Goal: Task Accomplishment & Management: Use online tool/utility

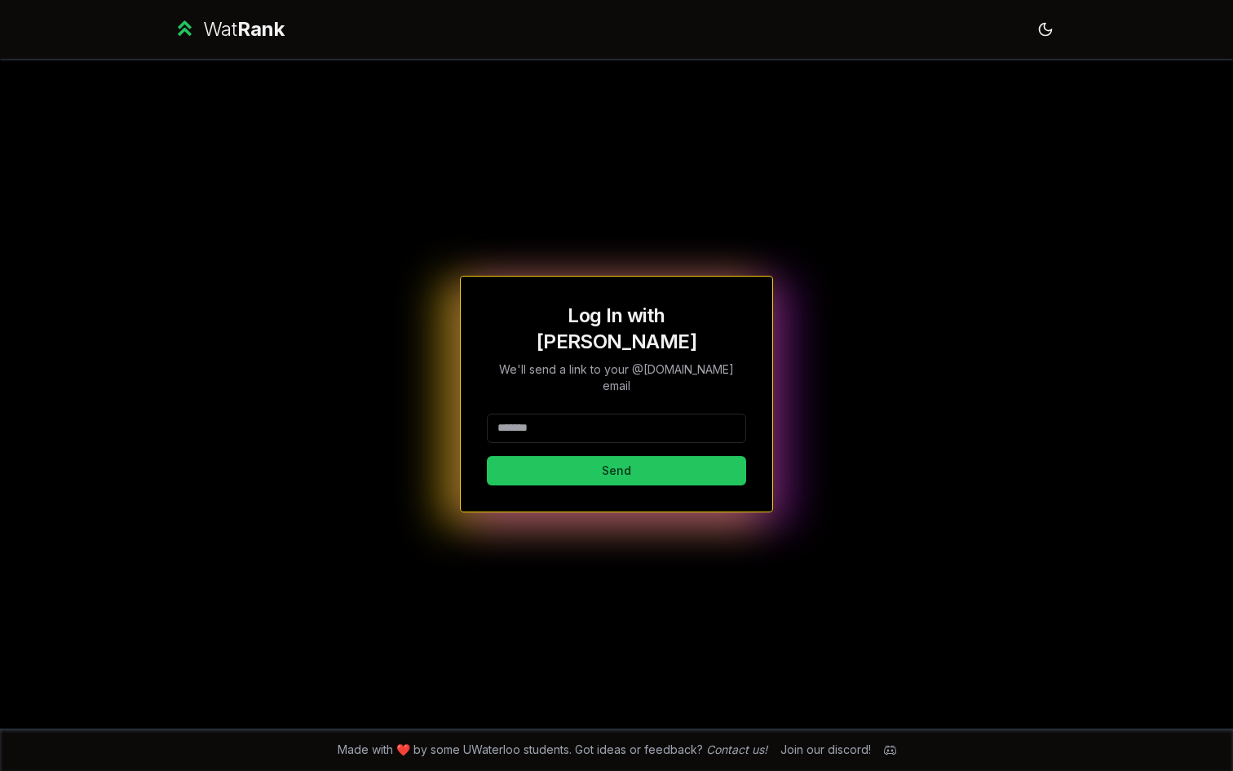
click at [581, 413] on input at bounding box center [616, 427] width 259 height 29
click at [637, 466] on div "**********" at bounding box center [616, 394] width 313 height 237
click at [638, 456] on button "Send" at bounding box center [616, 470] width 259 height 29
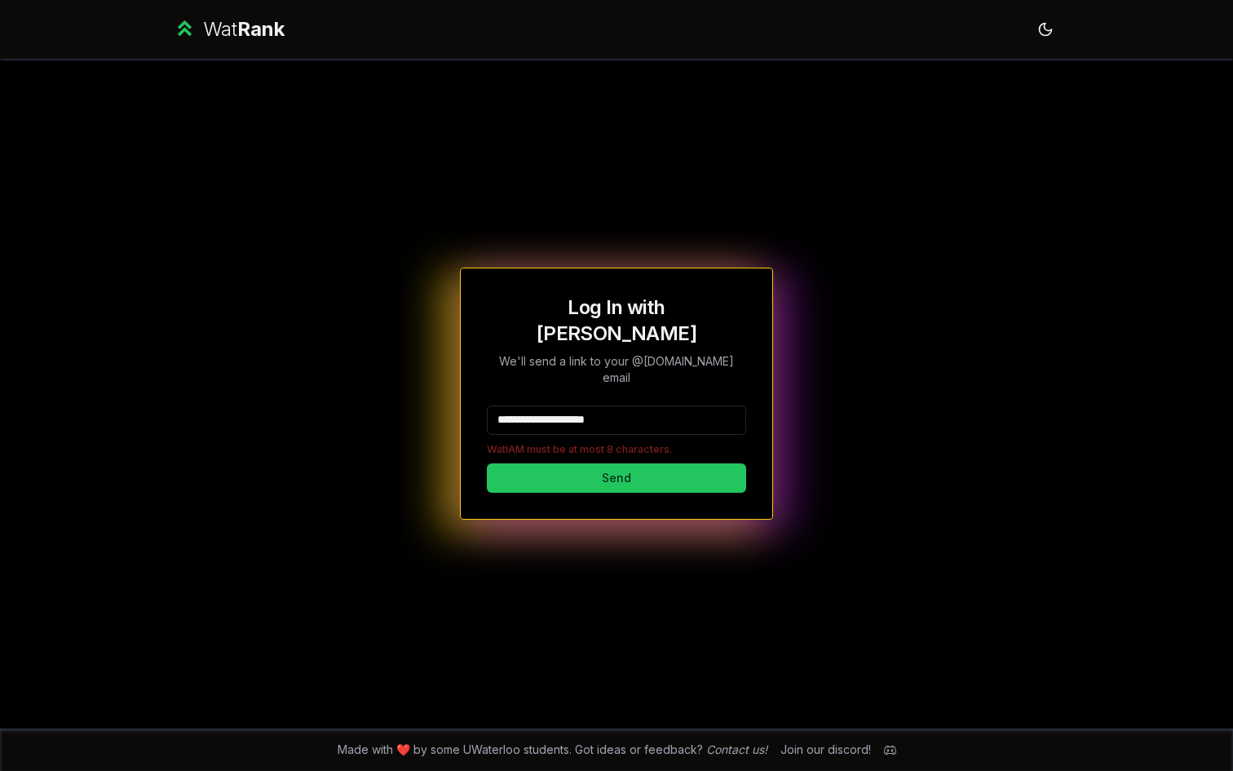
drag, startPoint x: 551, startPoint y: 400, endPoint x: 656, endPoint y: 400, distance: 105.2
click at [657, 405] on input "**********" at bounding box center [616, 419] width 259 height 29
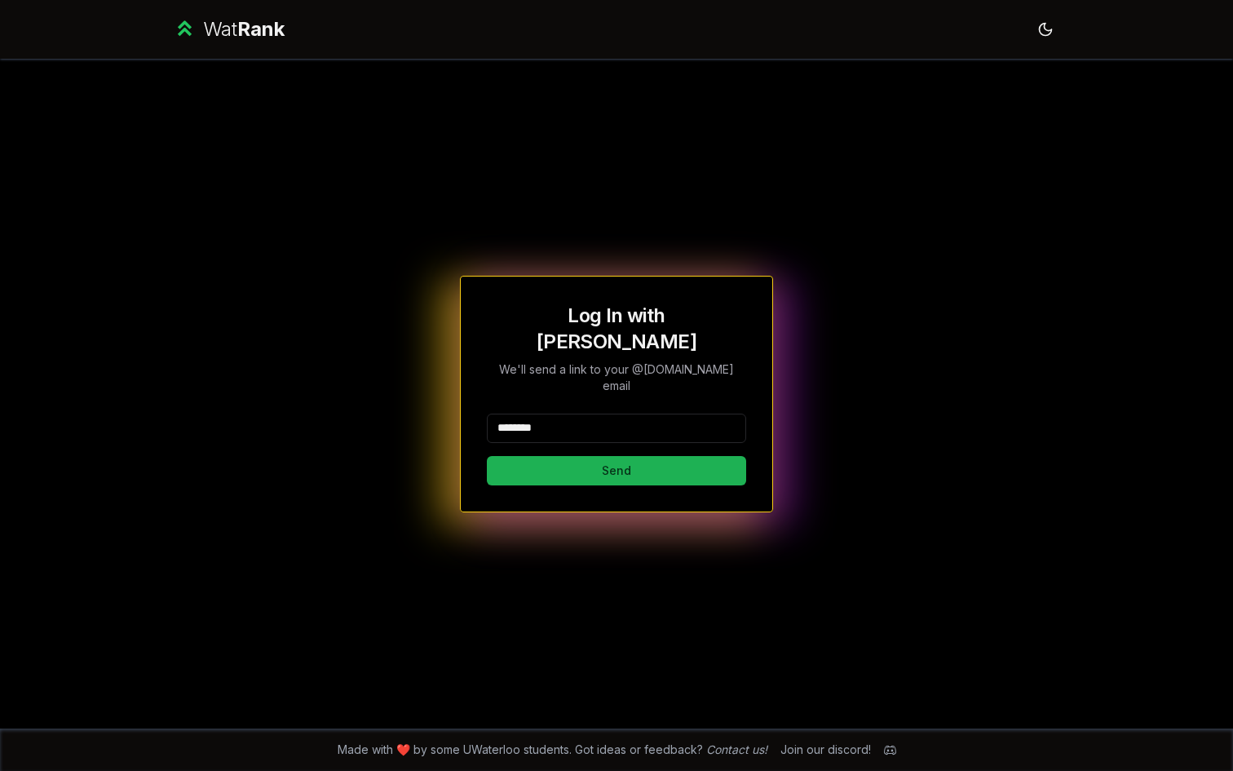
type input "********"
click at [525, 456] on button "Send" at bounding box center [616, 470] width 259 height 29
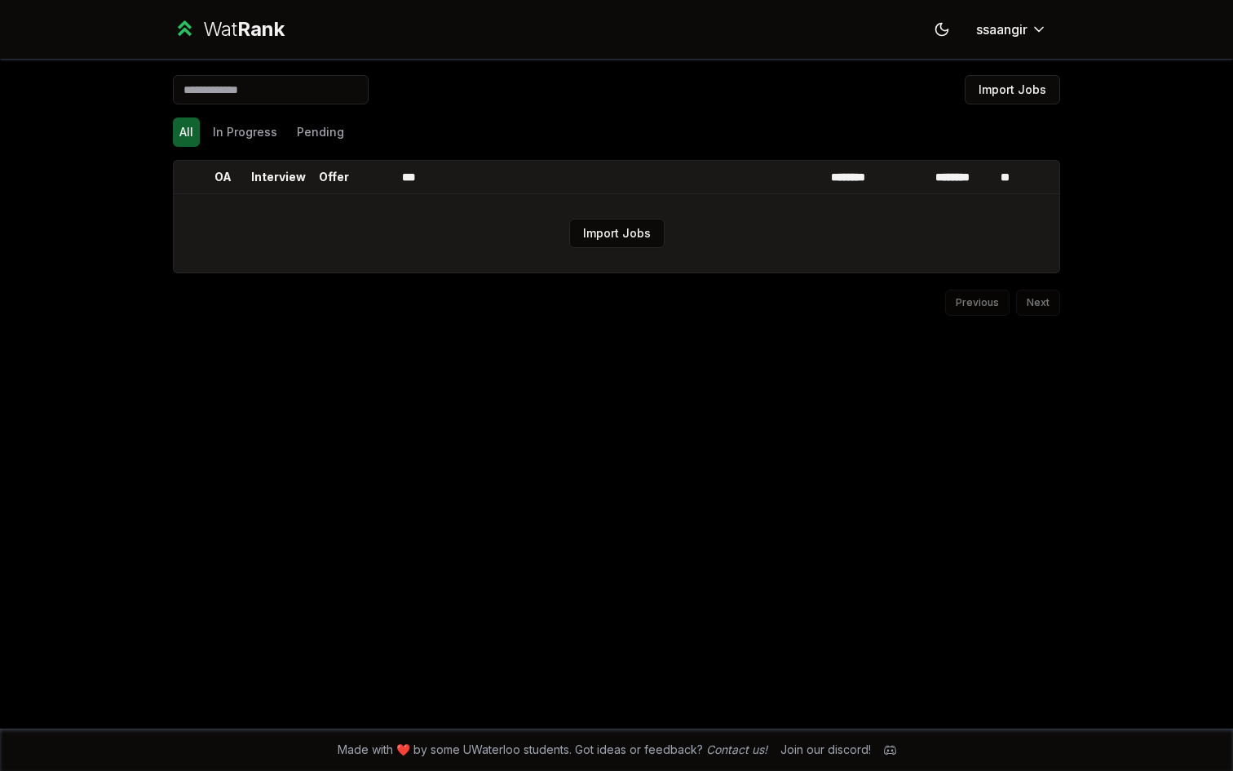
click at [586, 217] on td "Import Jobs" at bounding box center [617, 233] width 886 height 78
click at [598, 234] on button "Import Jobs" at bounding box center [616, 233] width 95 height 29
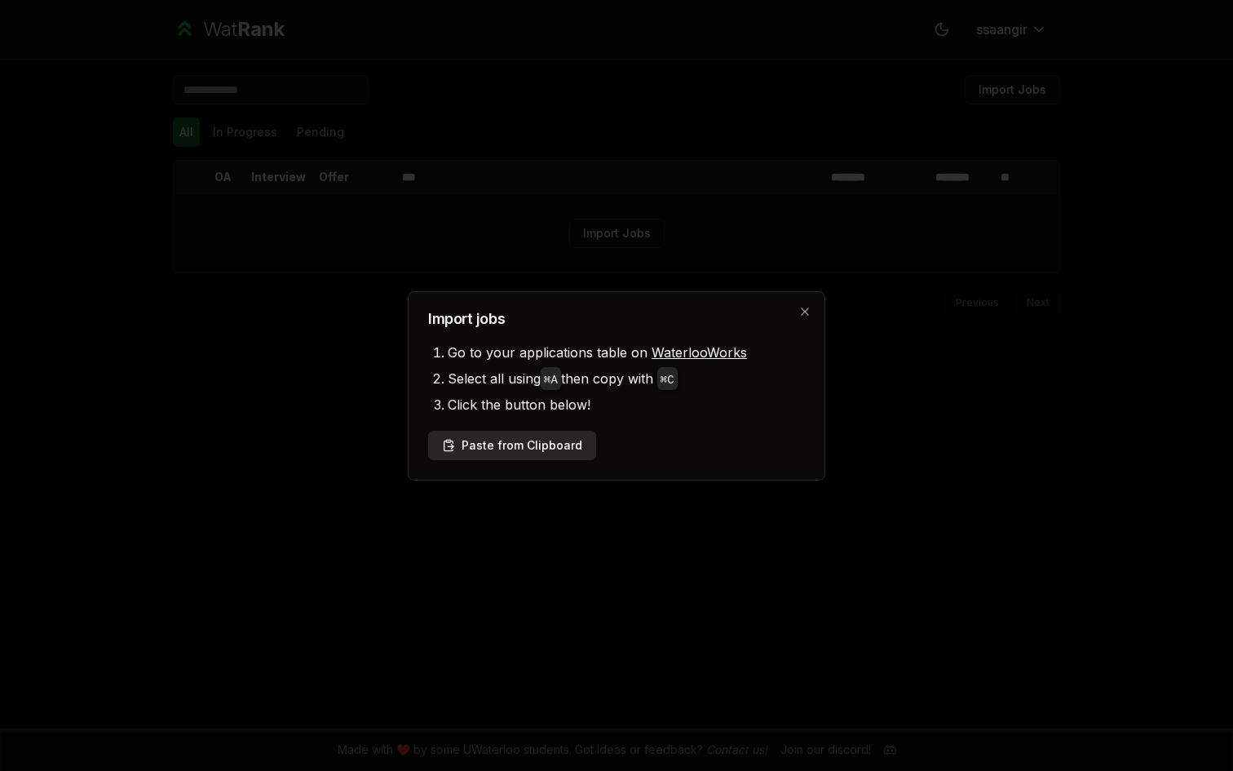
click at [482, 440] on button "Paste from Clipboard" at bounding box center [512, 445] width 168 height 29
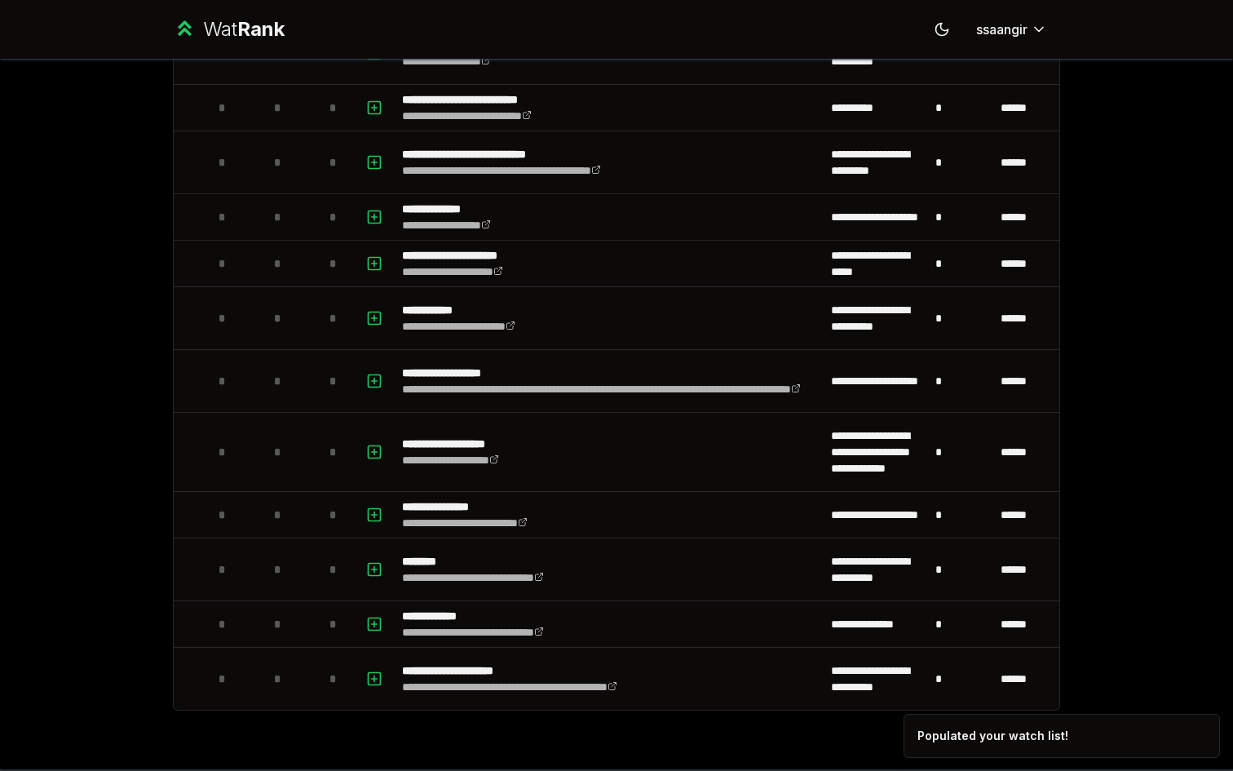
scroll to position [1247, 0]
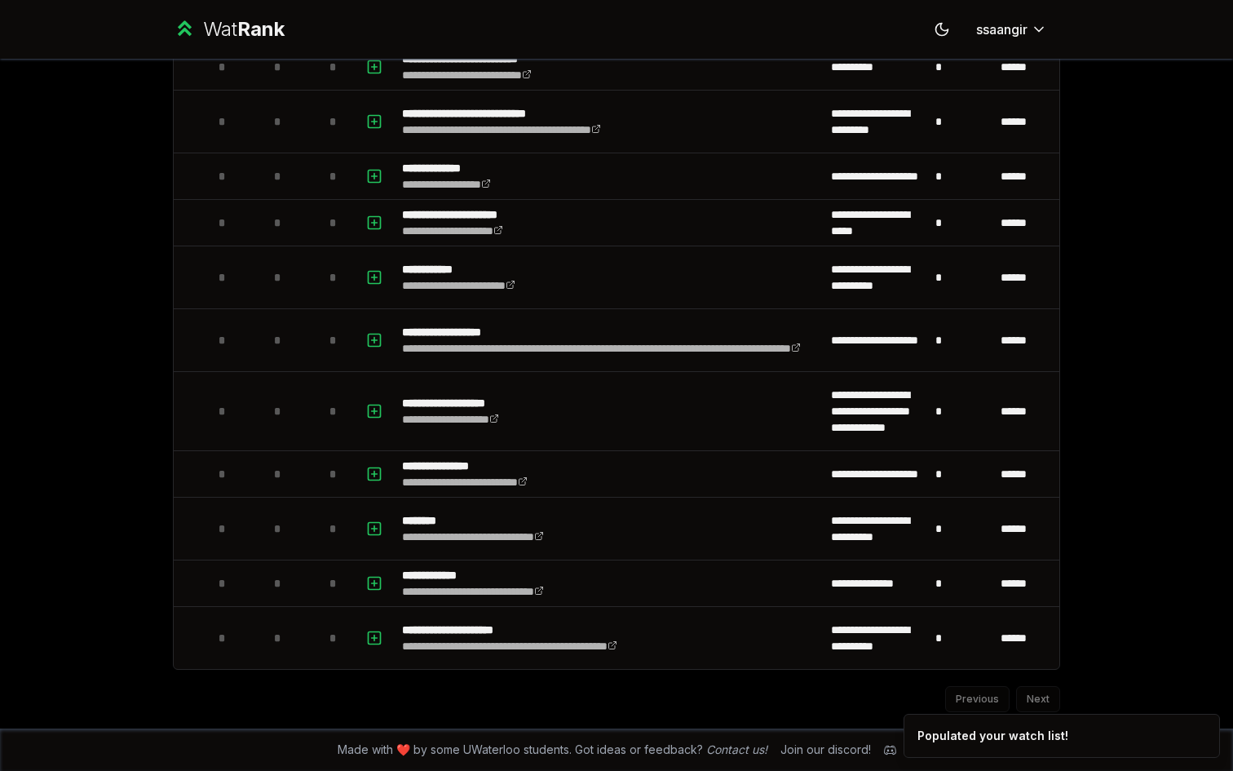
click at [1038, 708] on ol "Populated your watch list!" at bounding box center [1062, 736] width 343 height 70
click at [1038, 699] on div "Previous Next" at bounding box center [616, 691] width 887 height 42
click at [1207, 730] on icon "Notifications (F8)" at bounding box center [1206, 727] width 13 height 13
click at [1034, 692] on div "Previous Next" at bounding box center [616, 691] width 887 height 42
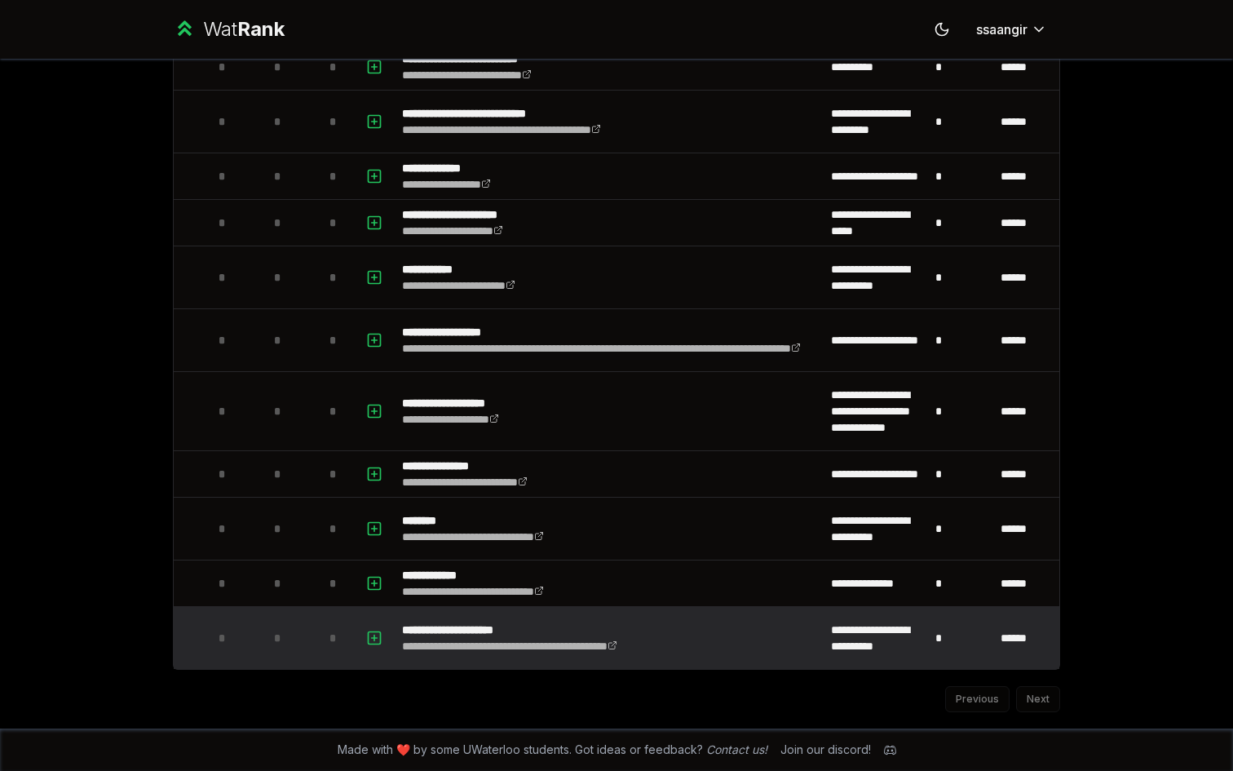
scroll to position [0, 0]
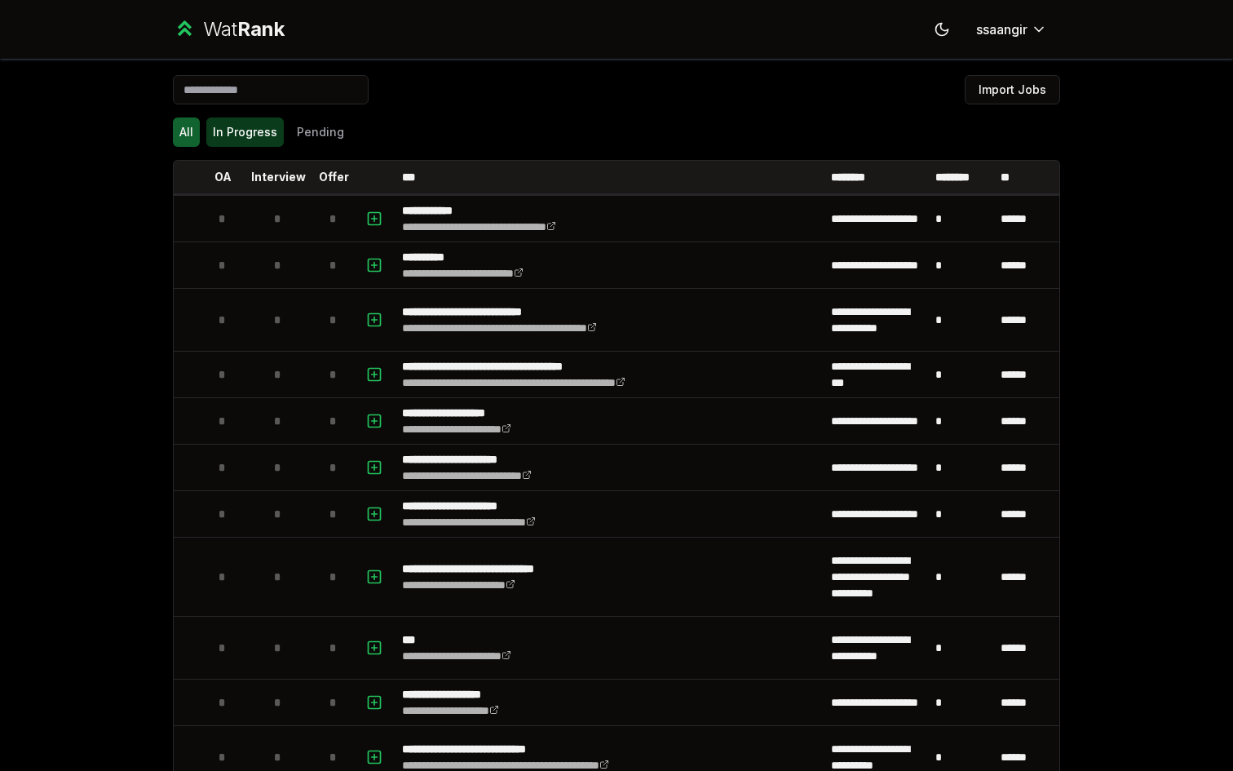
click at [257, 139] on button "In Progress" at bounding box center [244, 131] width 77 height 29
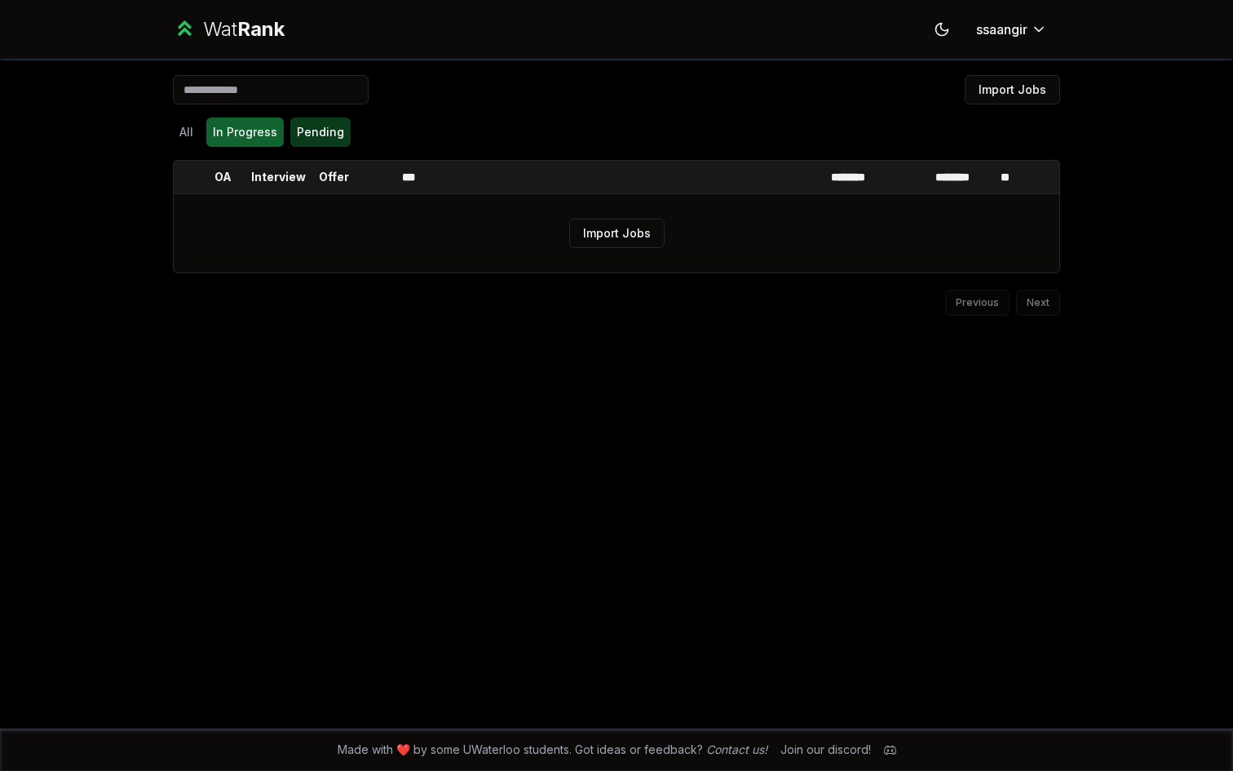
click at [329, 132] on button "Pending" at bounding box center [320, 131] width 60 height 29
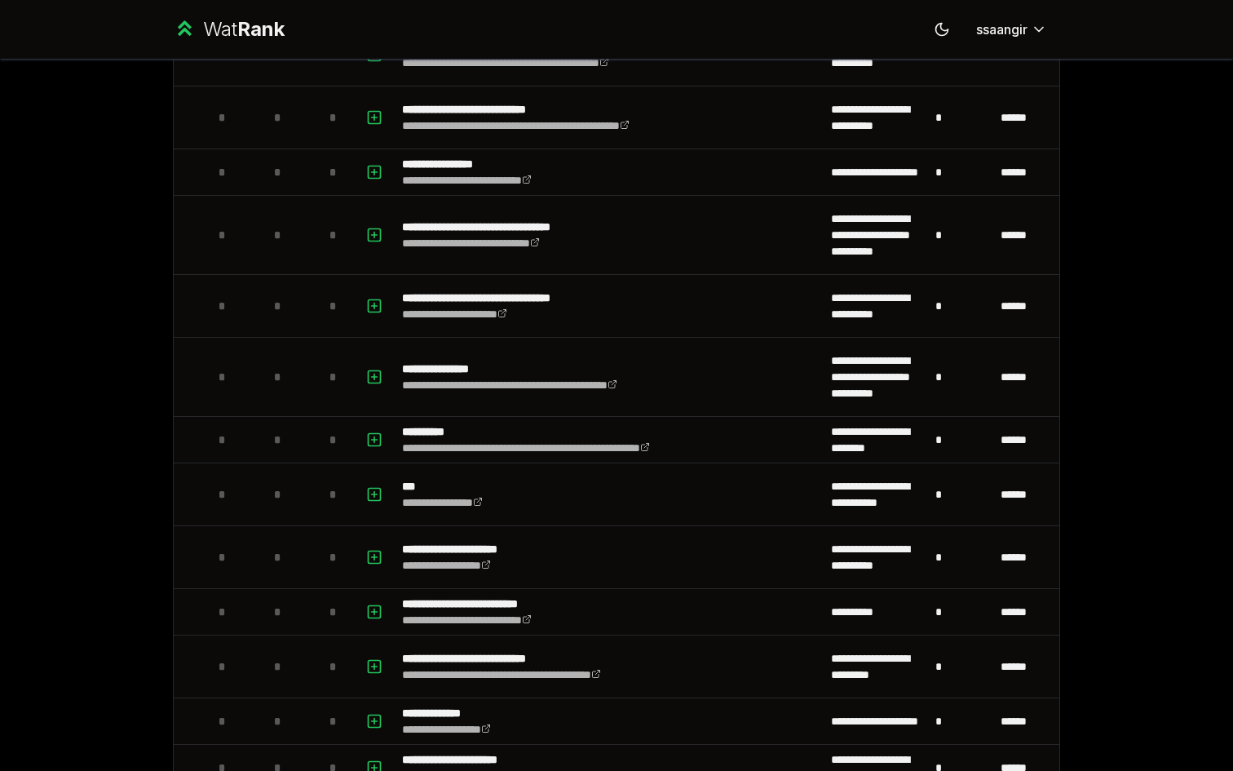
scroll to position [1247, 0]
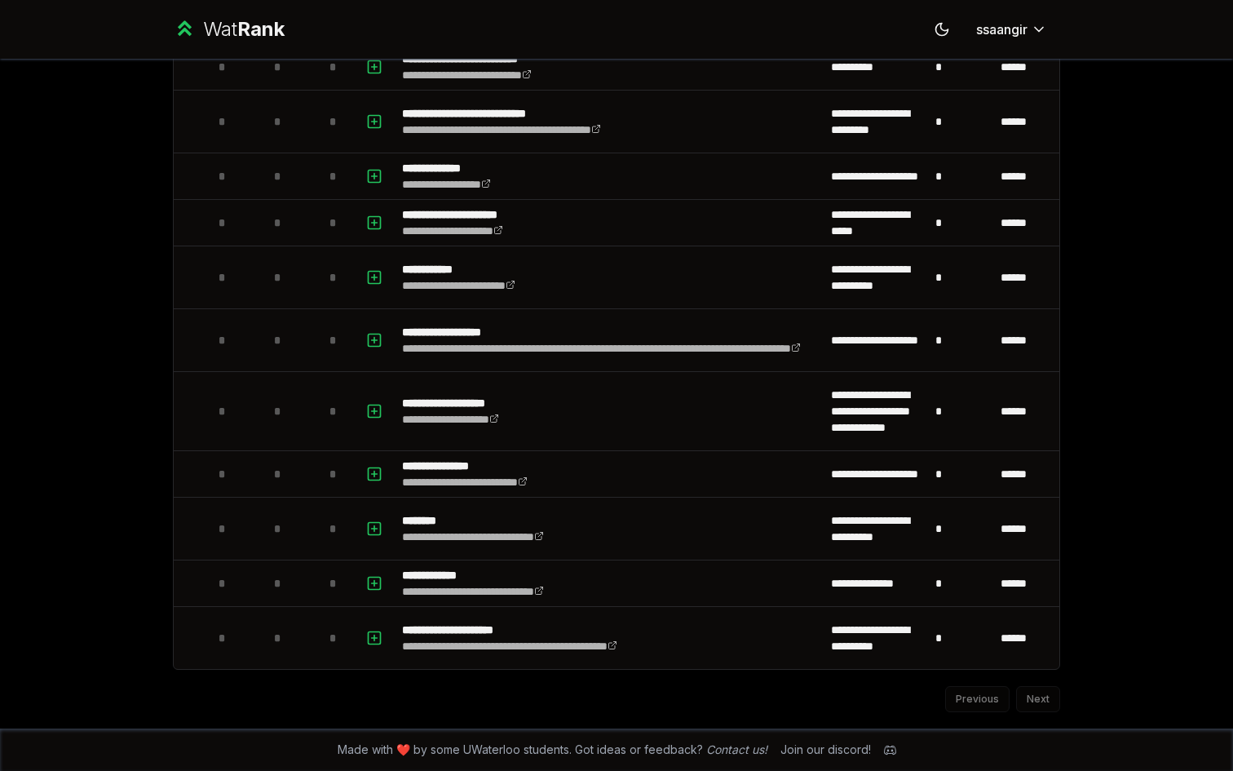
click at [1036, 700] on div "Previous Next" at bounding box center [616, 691] width 887 height 42
click at [962, 701] on div "Previous Next" at bounding box center [616, 691] width 887 height 42
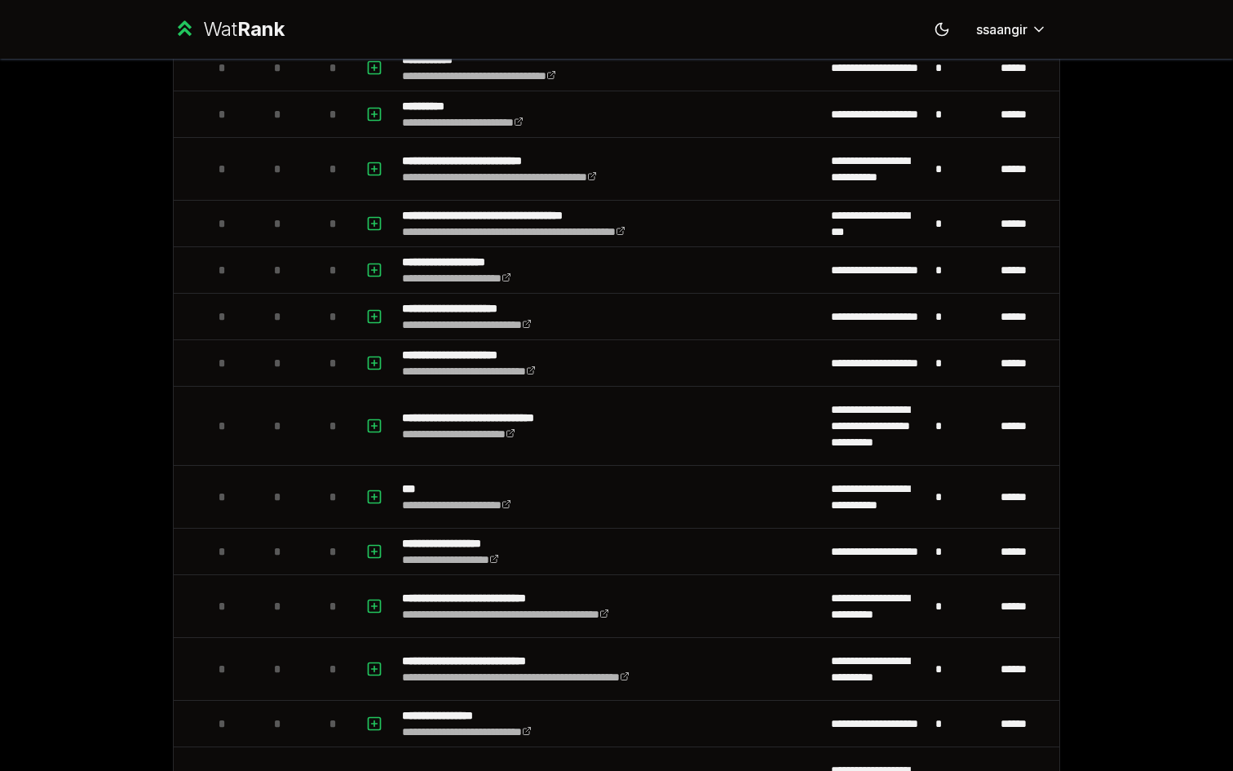
scroll to position [0, 0]
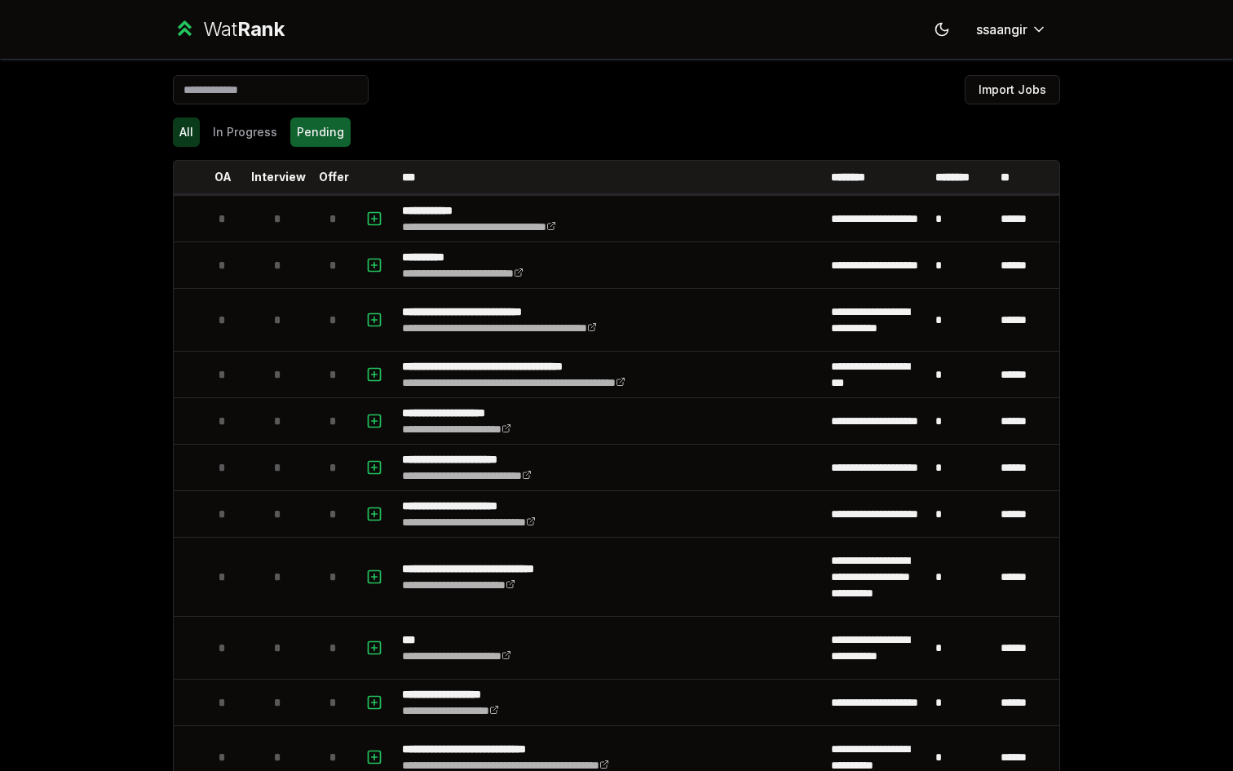
click at [196, 135] on button "All" at bounding box center [186, 131] width 27 height 29
click at [1019, 95] on button "Import Jobs" at bounding box center [1012, 89] width 95 height 29
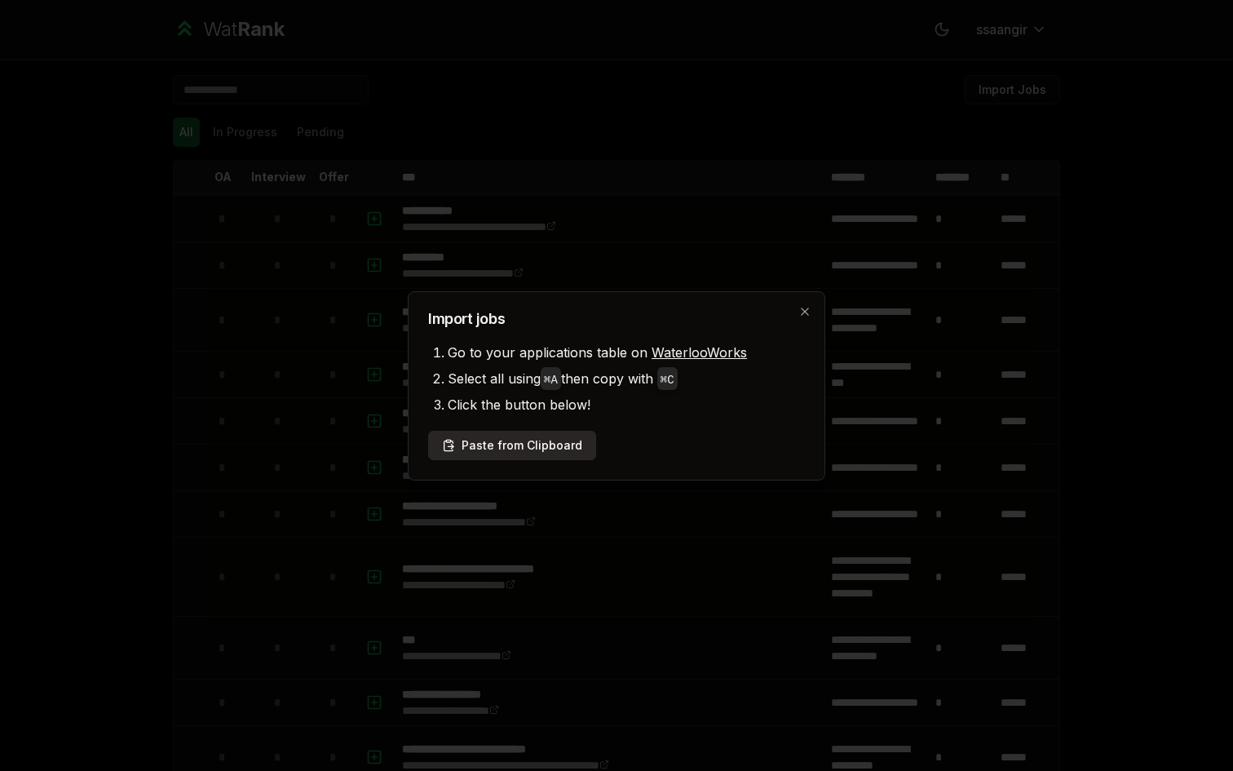
click at [511, 456] on button "Paste from Clipboard" at bounding box center [512, 445] width 168 height 29
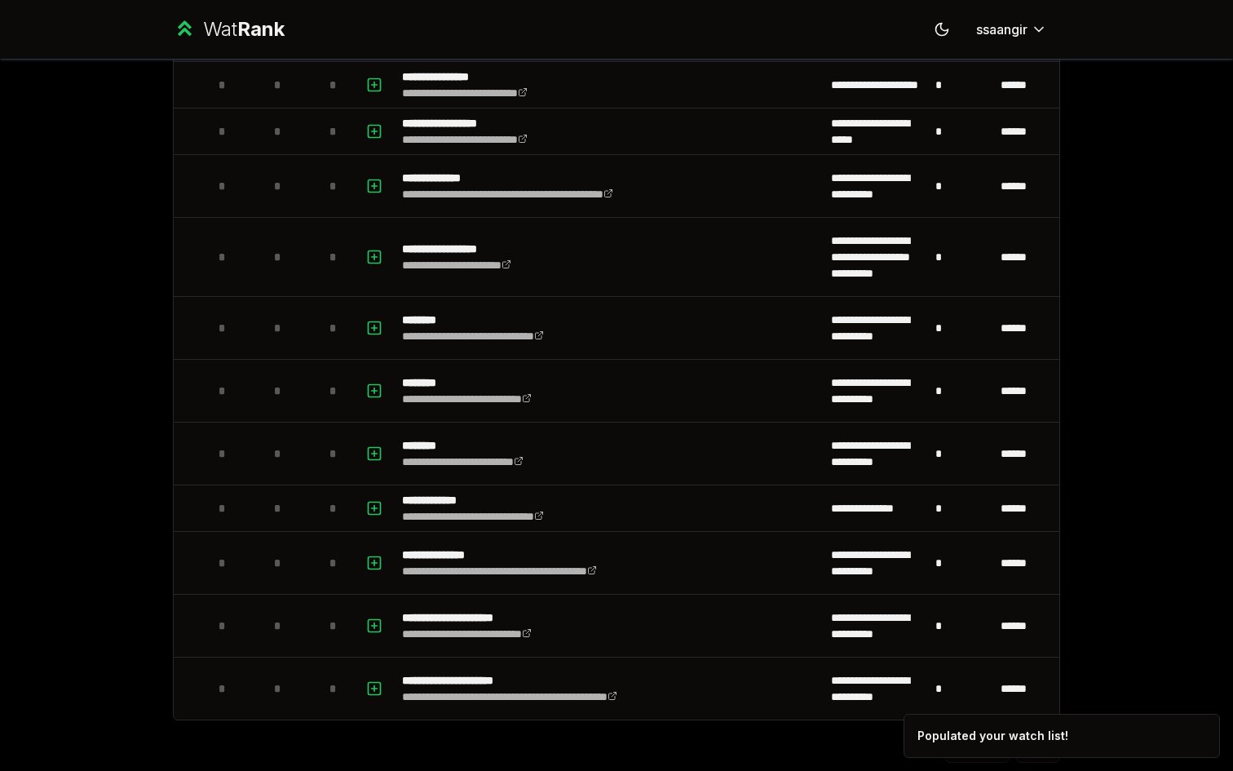
scroll to position [2438, 0]
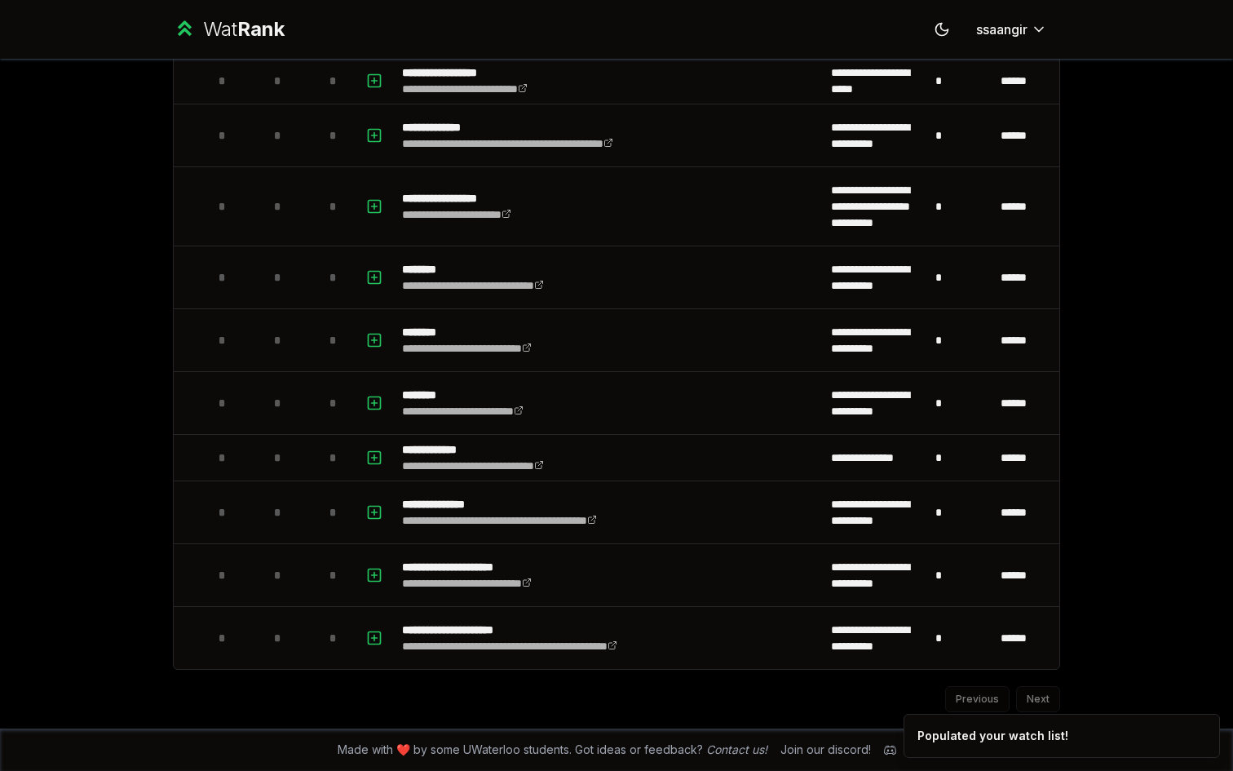
click at [1038, 696] on div "Previous Next" at bounding box center [616, 691] width 887 height 42
click at [979, 697] on div "Previous Next" at bounding box center [616, 691] width 887 height 42
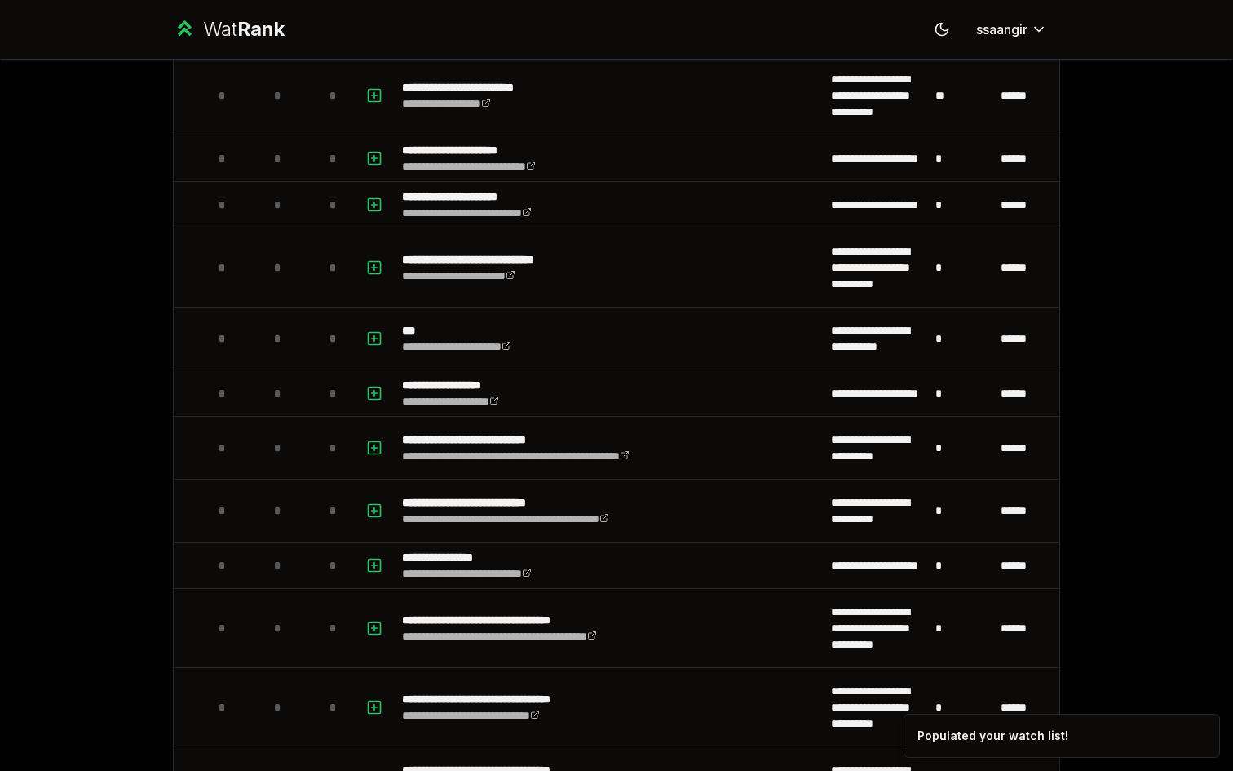
scroll to position [0, 0]
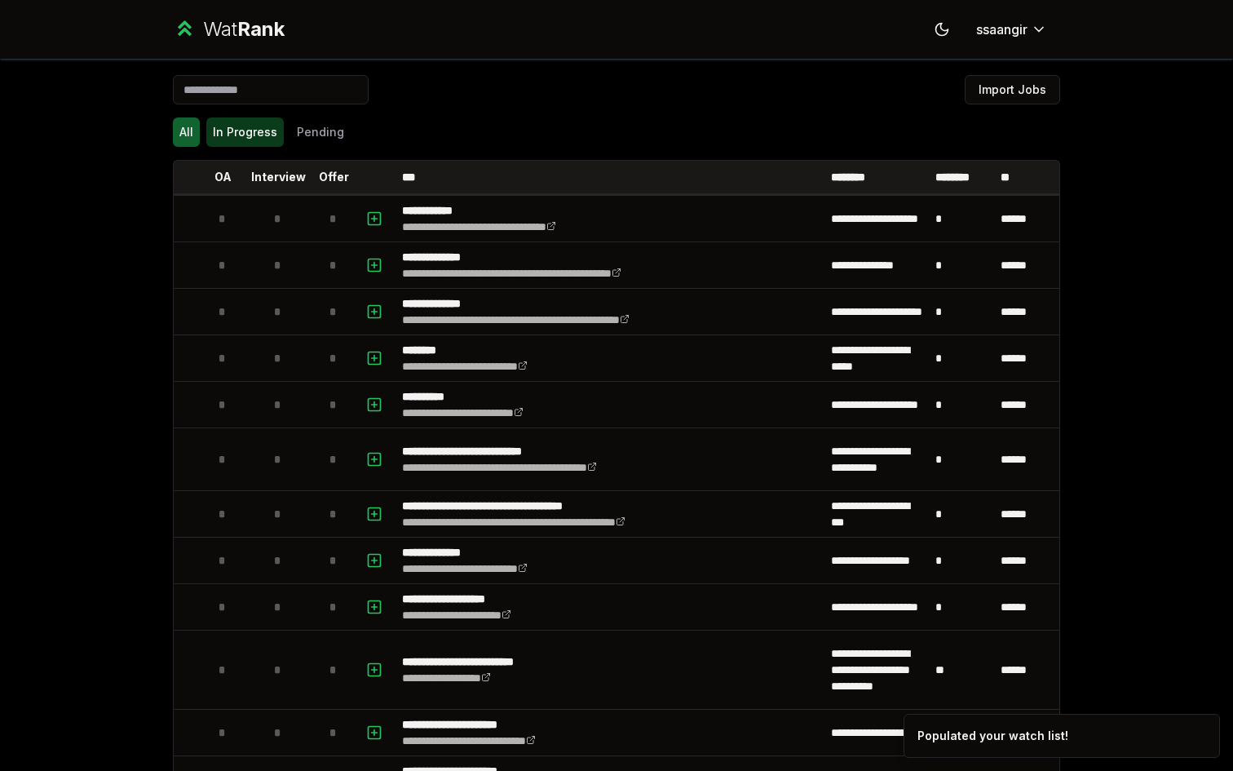
click at [243, 135] on button "In Progress" at bounding box center [244, 131] width 77 height 29
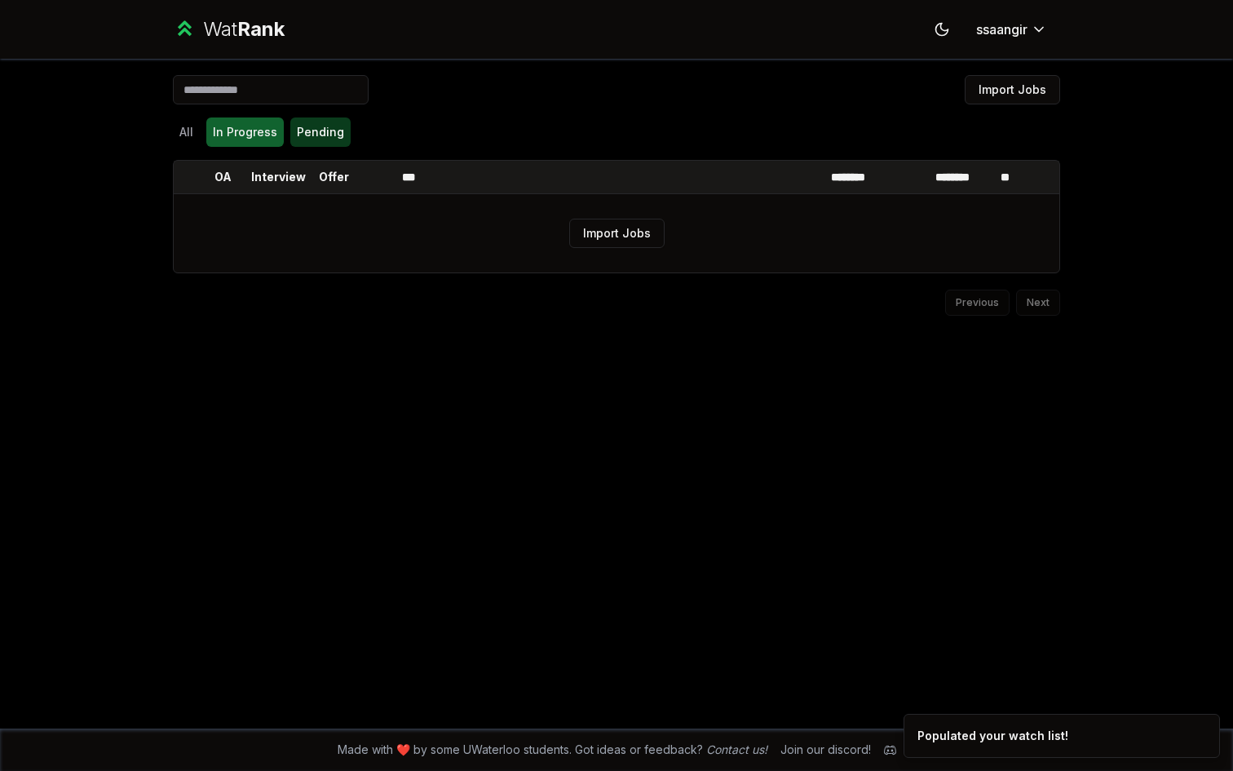
click at [311, 134] on button "Pending" at bounding box center [320, 131] width 60 height 29
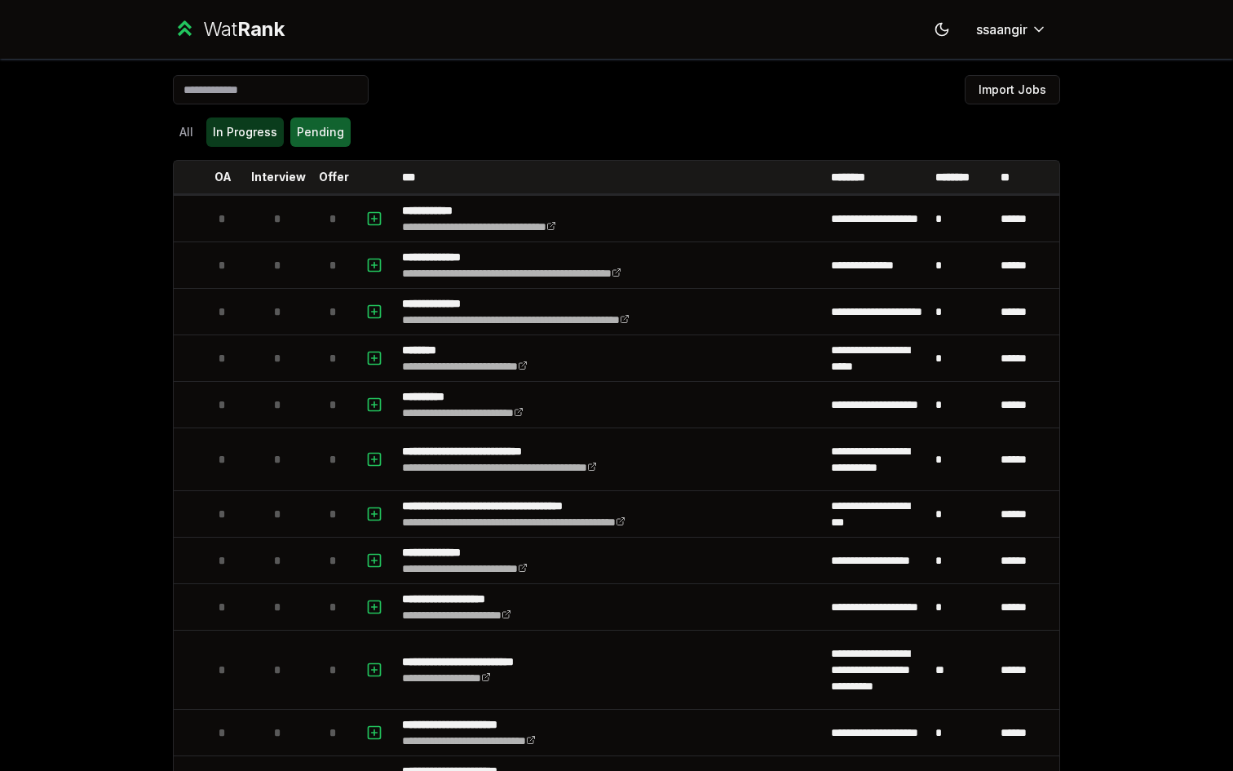
click at [213, 130] on button "In Progress" at bounding box center [244, 131] width 77 height 29
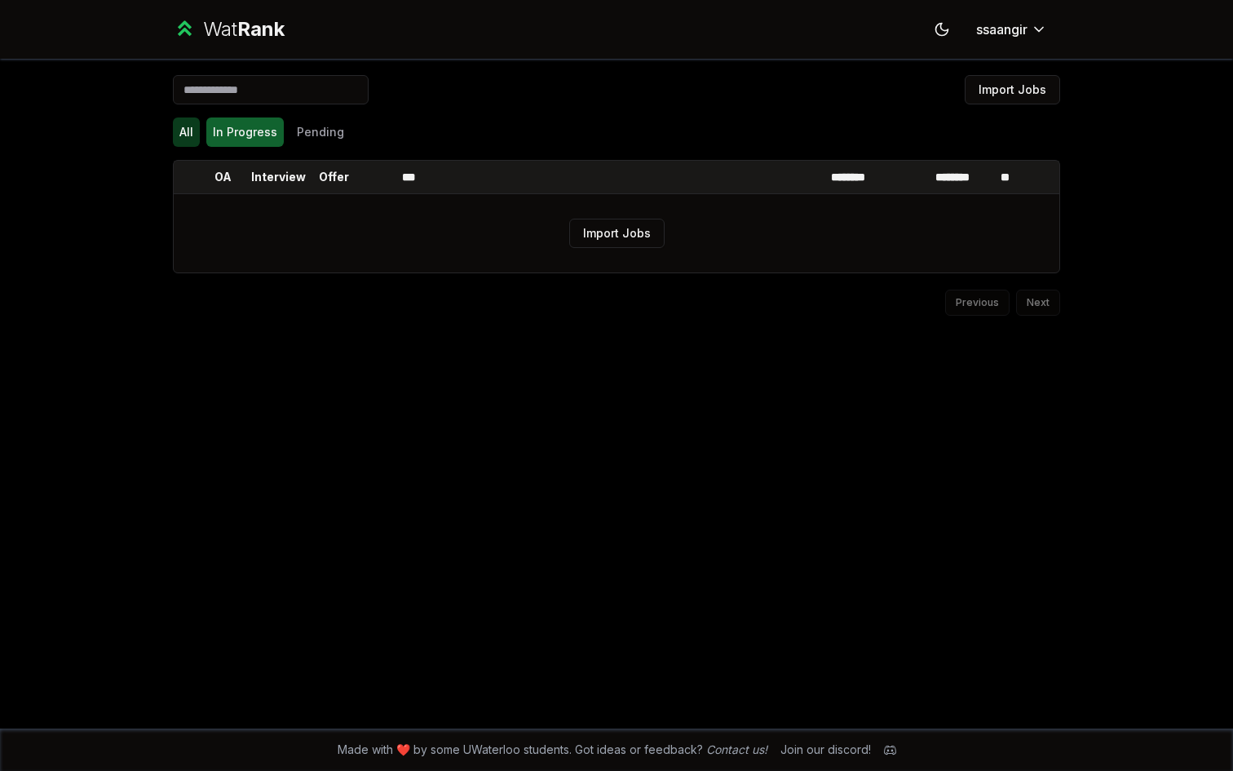
click at [177, 130] on button "All" at bounding box center [186, 131] width 27 height 29
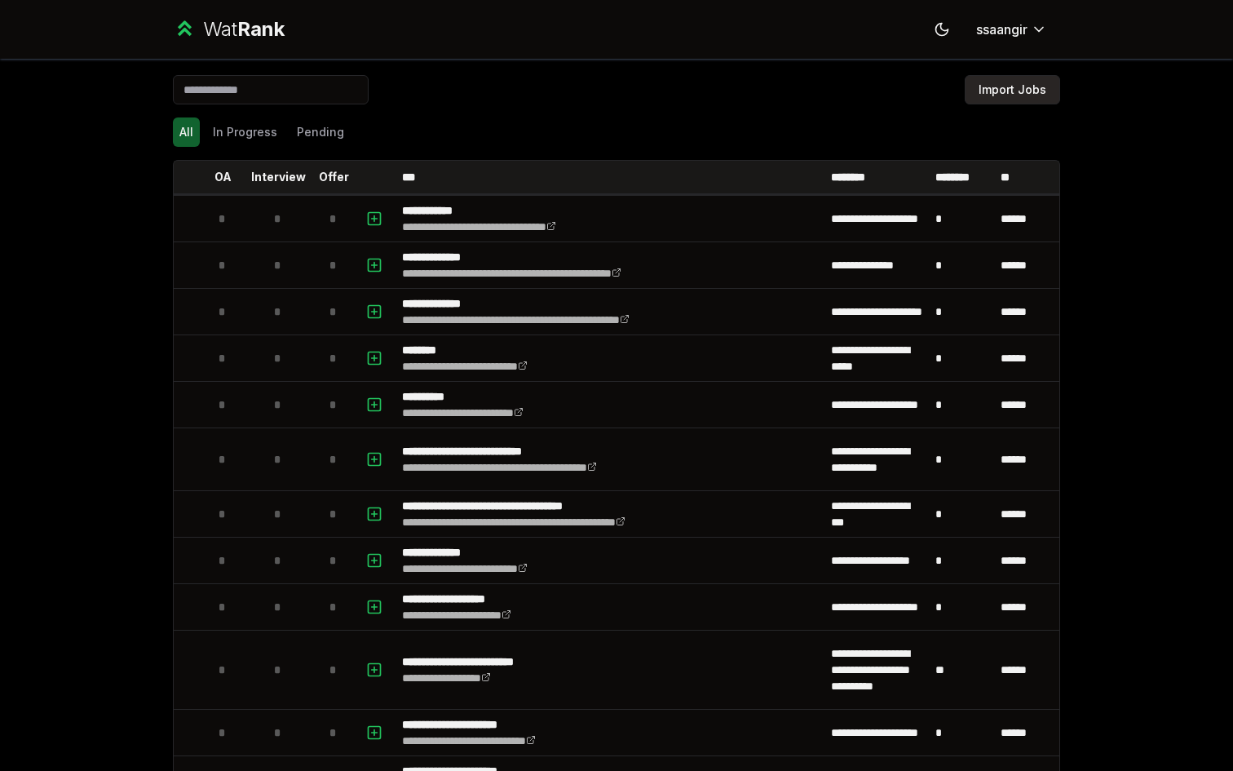
click at [984, 93] on button "Import Jobs" at bounding box center [1012, 89] width 95 height 29
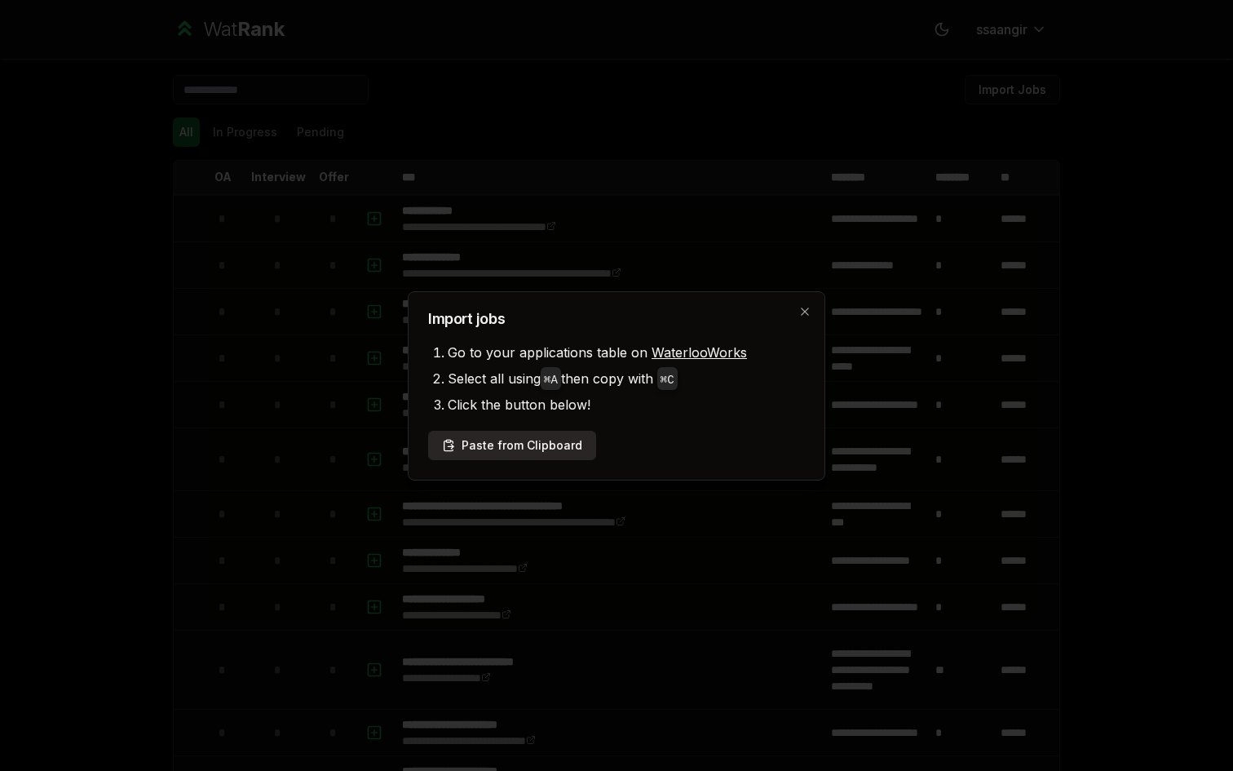
click at [513, 448] on button "Paste from Clipboard" at bounding box center [512, 445] width 168 height 29
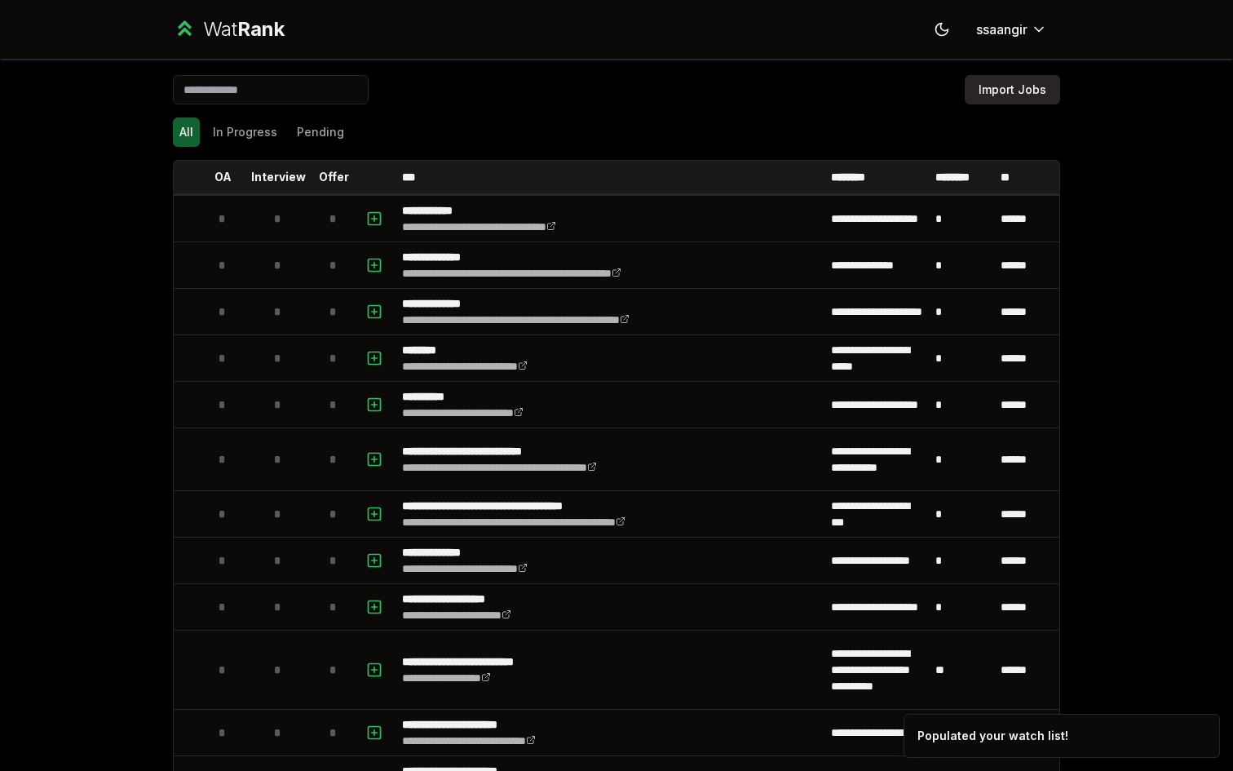
click at [1006, 99] on button "Import Jobs" at bounding box center [1012, 89] width 95 height 29
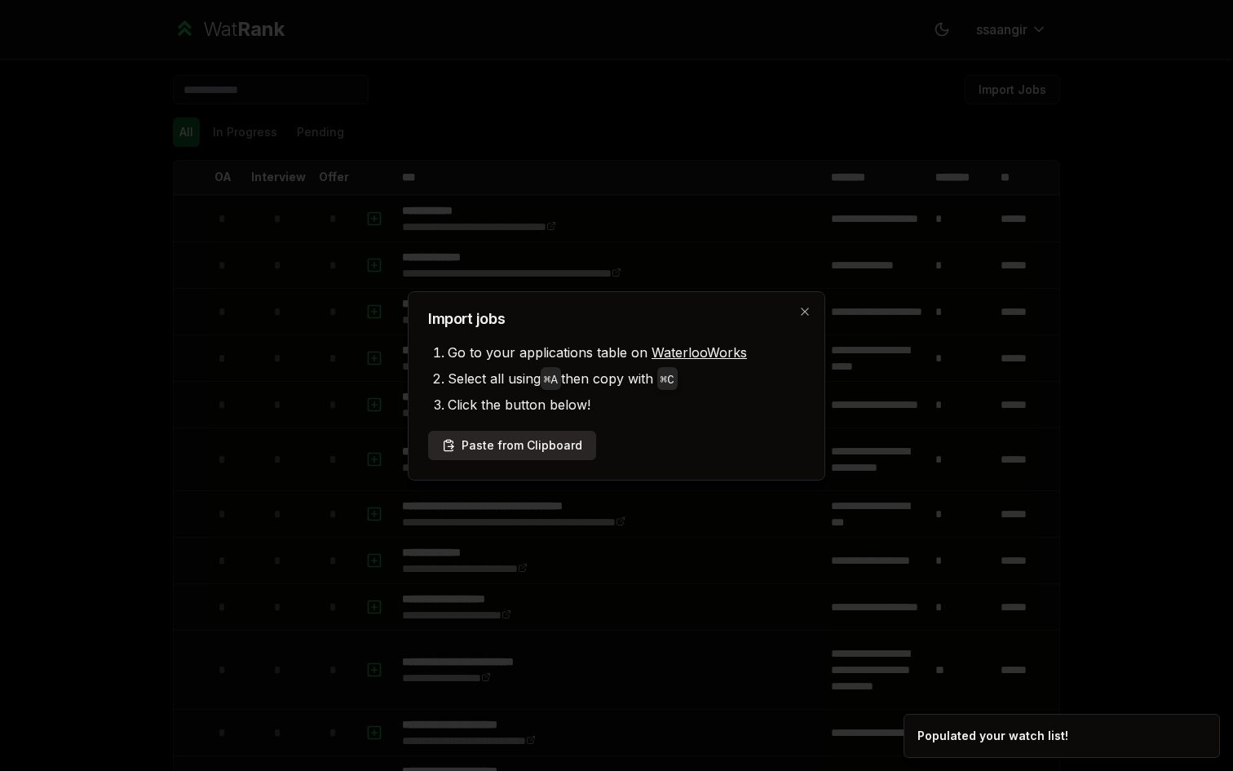
click at [486, 435] on button "Paste from Clipboard" at bounding box center [512, 445] width 168 height 29
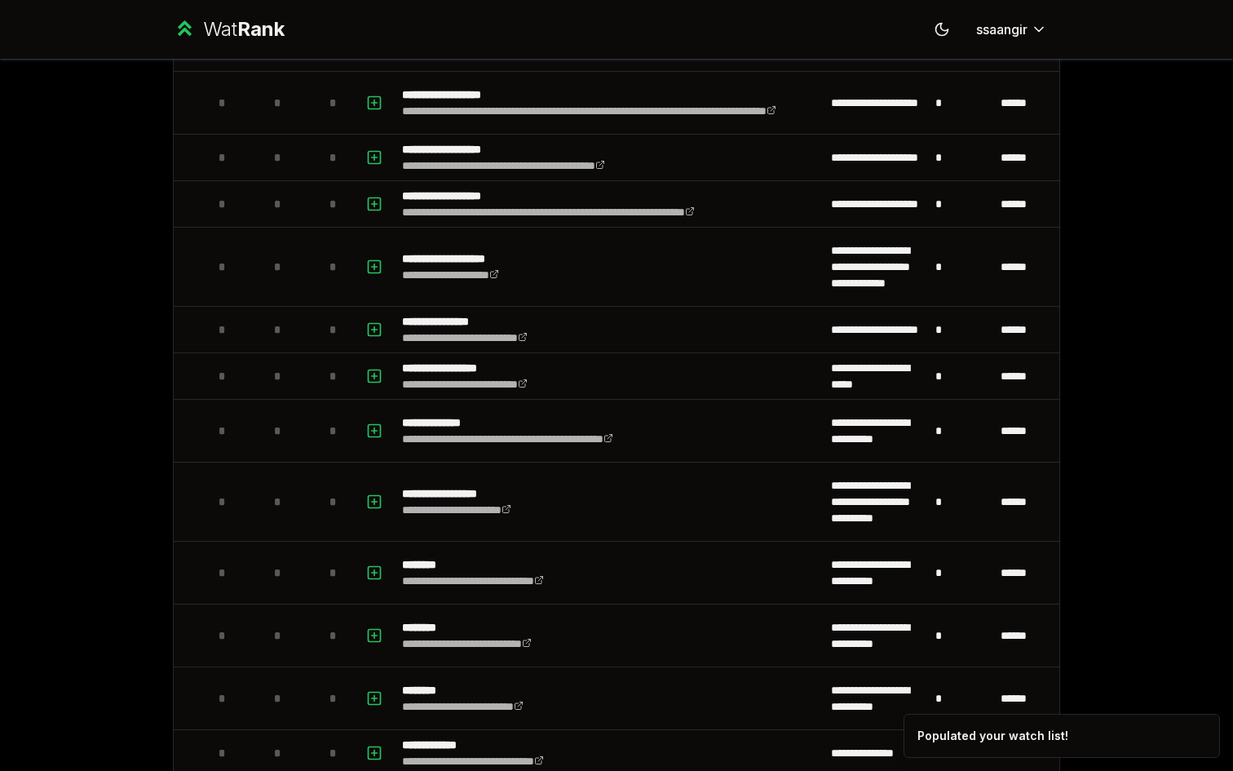
scroll to position [2438, 0]
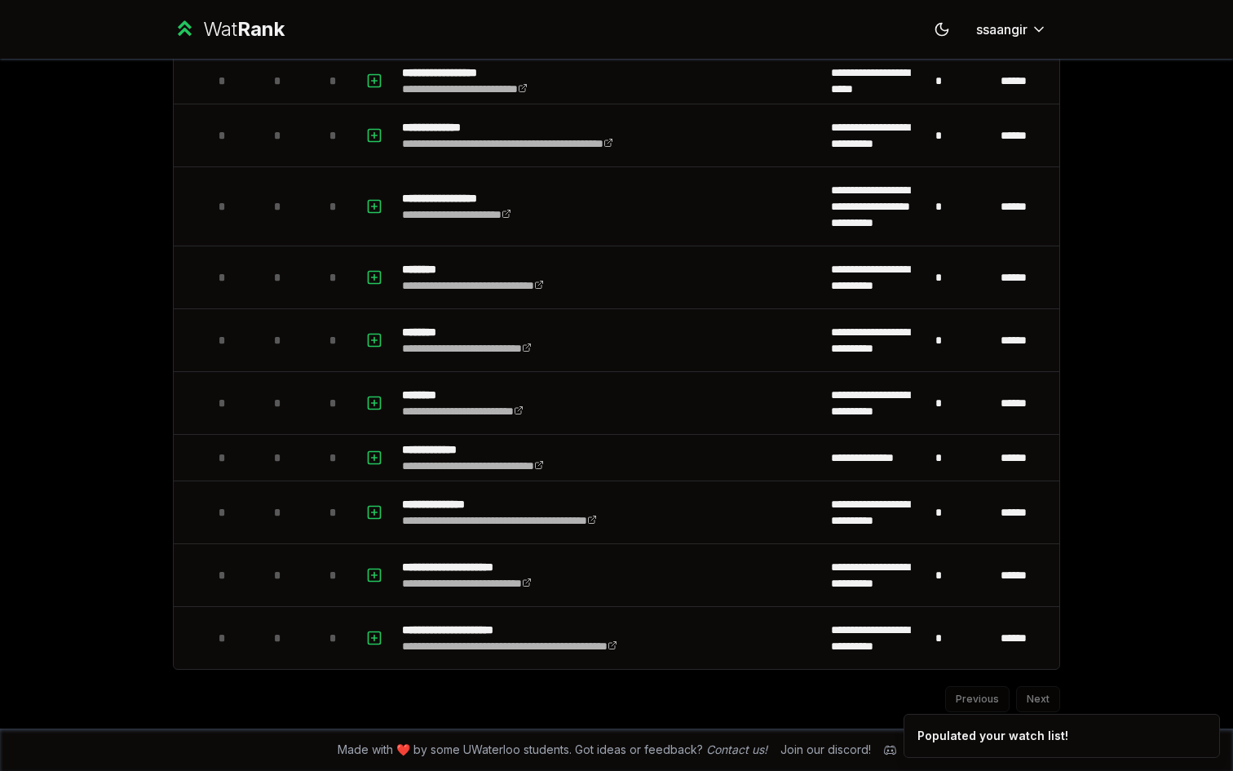
click at [1038, 698] on div "Previous Next" at bounding box center [616, 691] width 887 height 42
click at [972, 698] on div "Previous Next" at bounding box center [616, 691] width 887 height 42
click at [971, 699] on div "Previous Next" at bounding box center [616, 691] width 887 height 42
click at [1031, 699] on div "Previous Next" at bounding box center [616, 691] width 887 height 42
click at [972, 699] on div "Previous Next" at bounding box center [616, 691] width 887 height 42
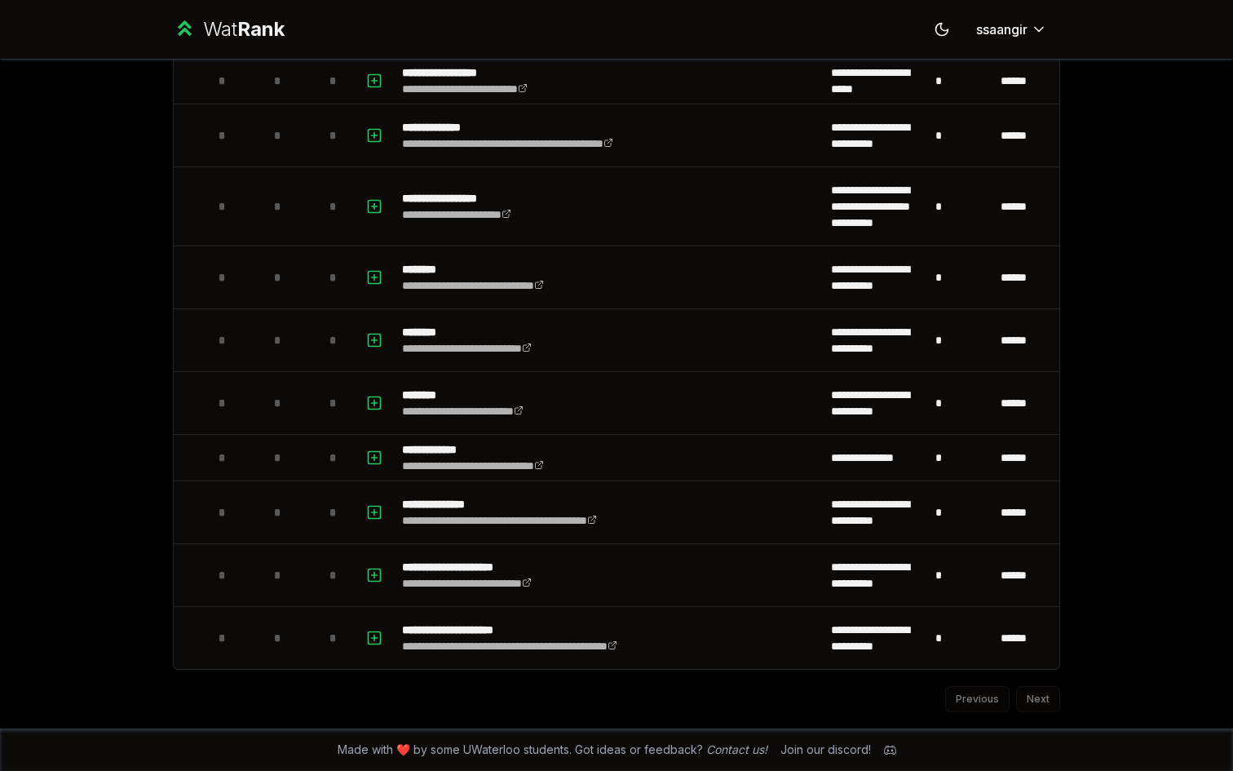
click at [1049, 701] on div "Previous Next" at bounding box center [616, 691] width 887 height 42
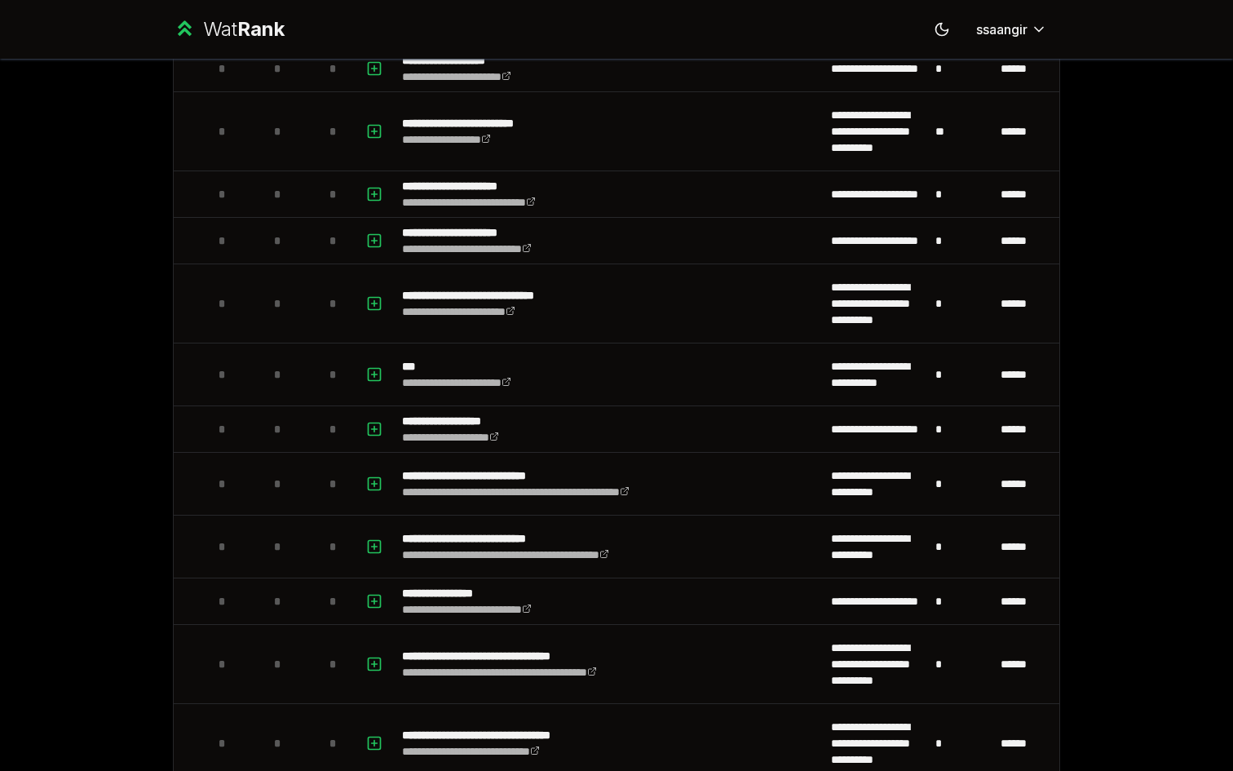
scroll to position [0, 0]
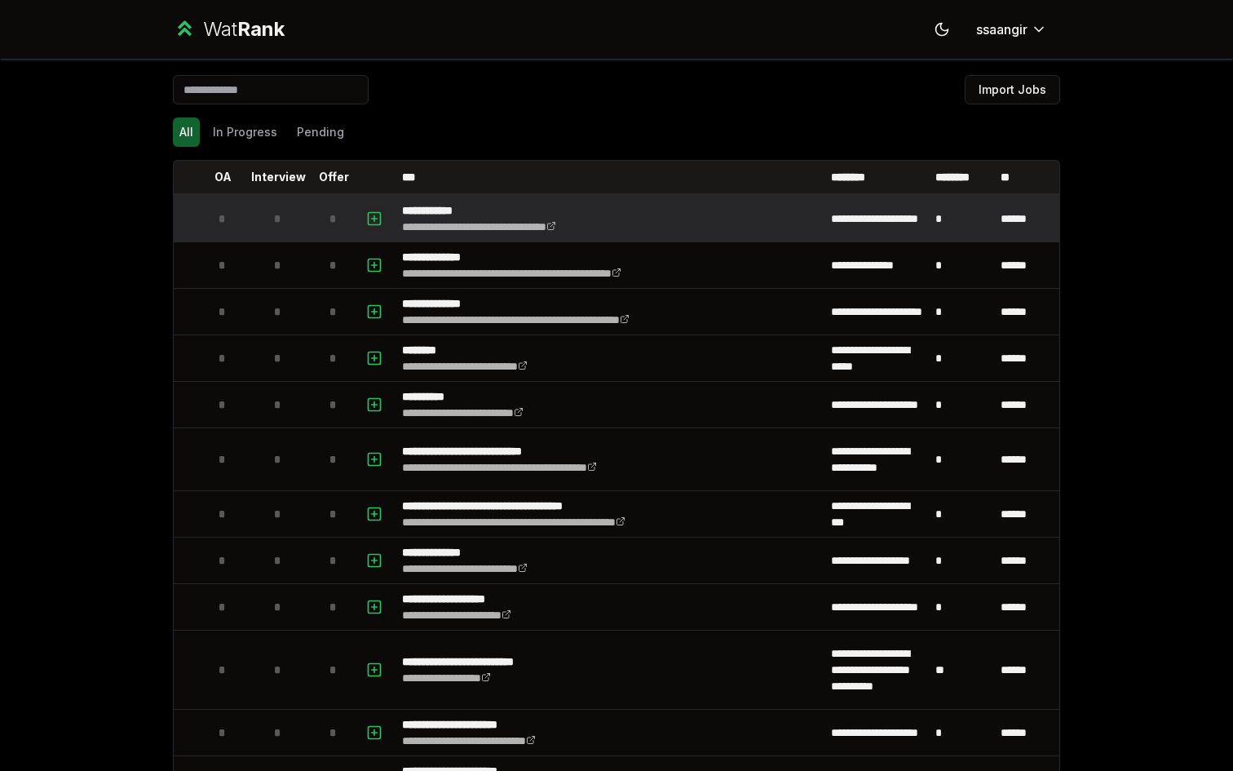
click at [377, 214] on icon "button" at bounding box center [374, 219] width 16 height 20
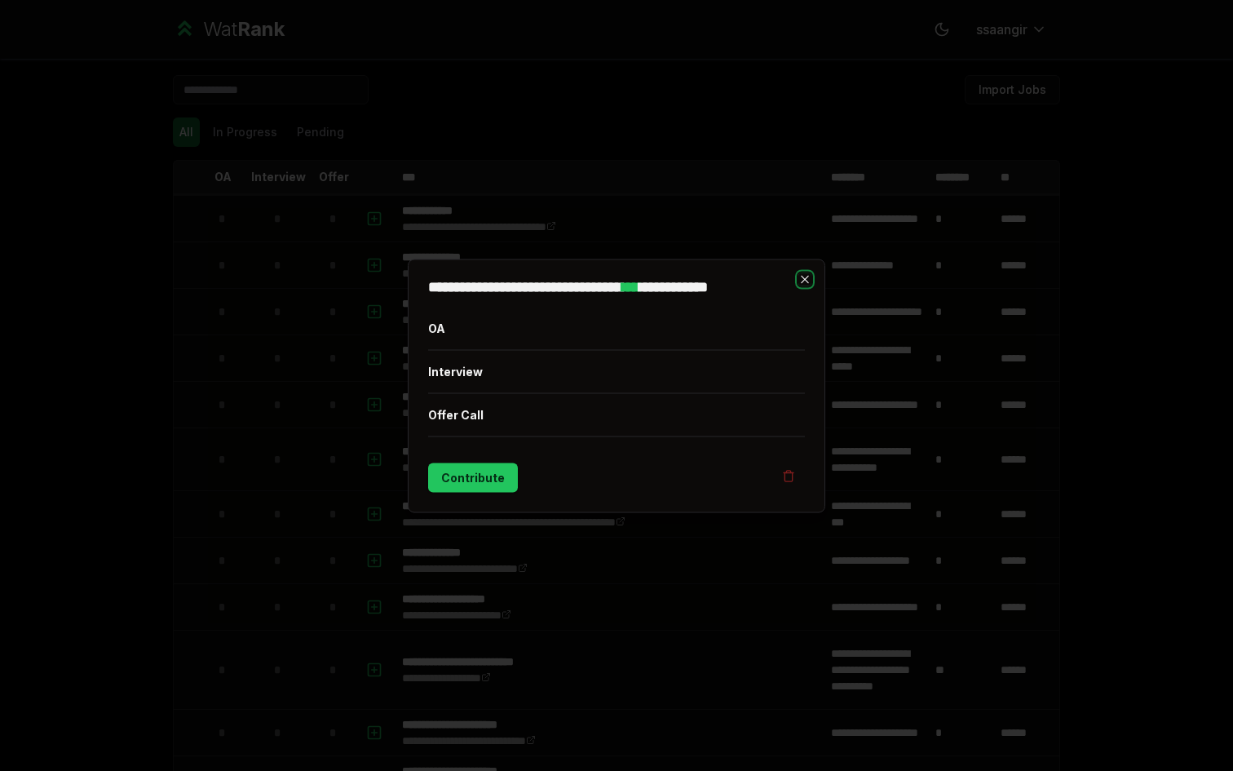
click at [803, 275] on icon "button" at bounding box center [804, 278] width 13 height 13
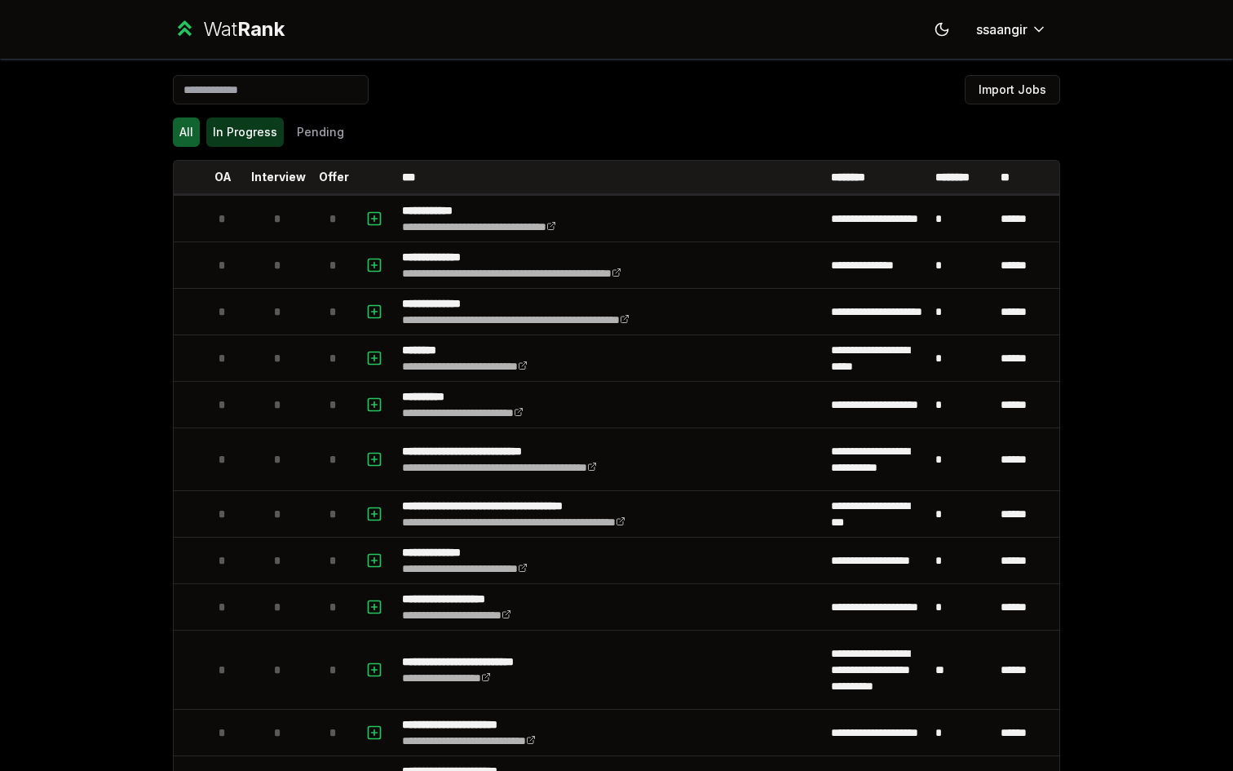
click at [242, 123] on button "In Progress" at bounding box center [244, 131] width 77 height 29
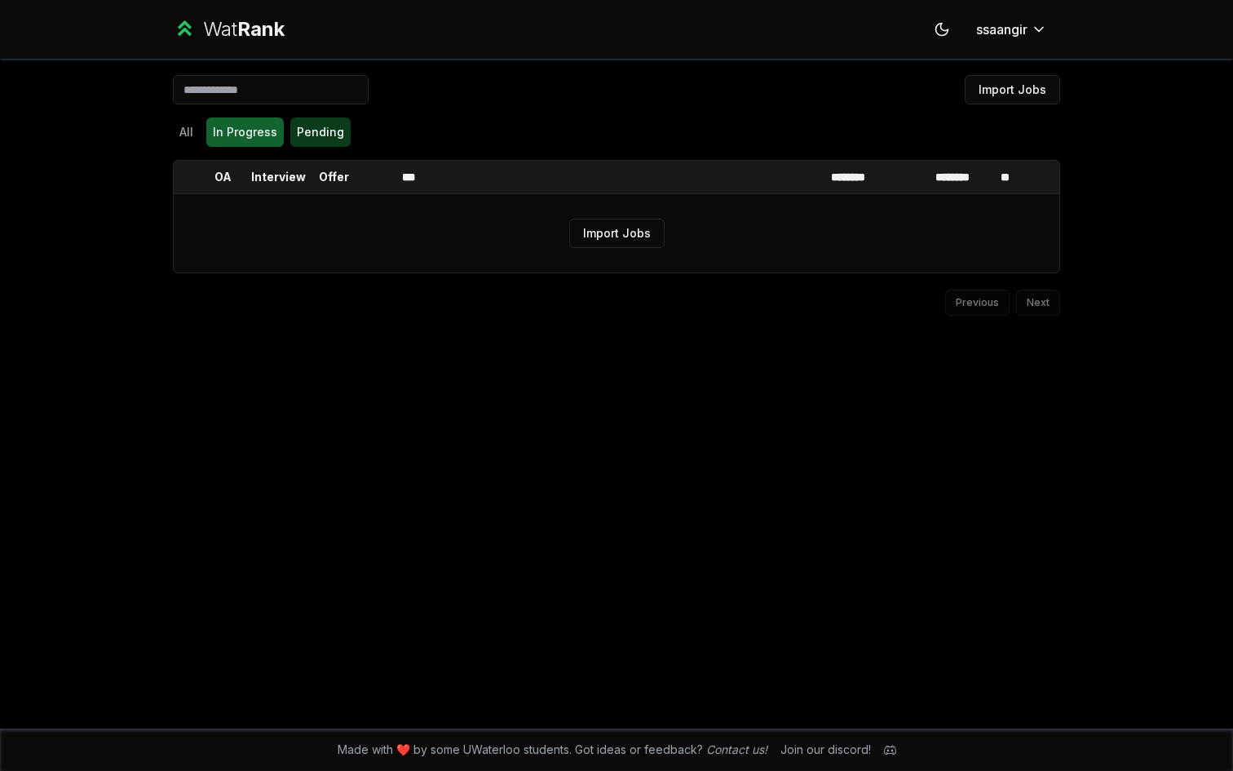
click at [308, 124] on button "Pending" at bounding box center [320, 131] width 60 height 29
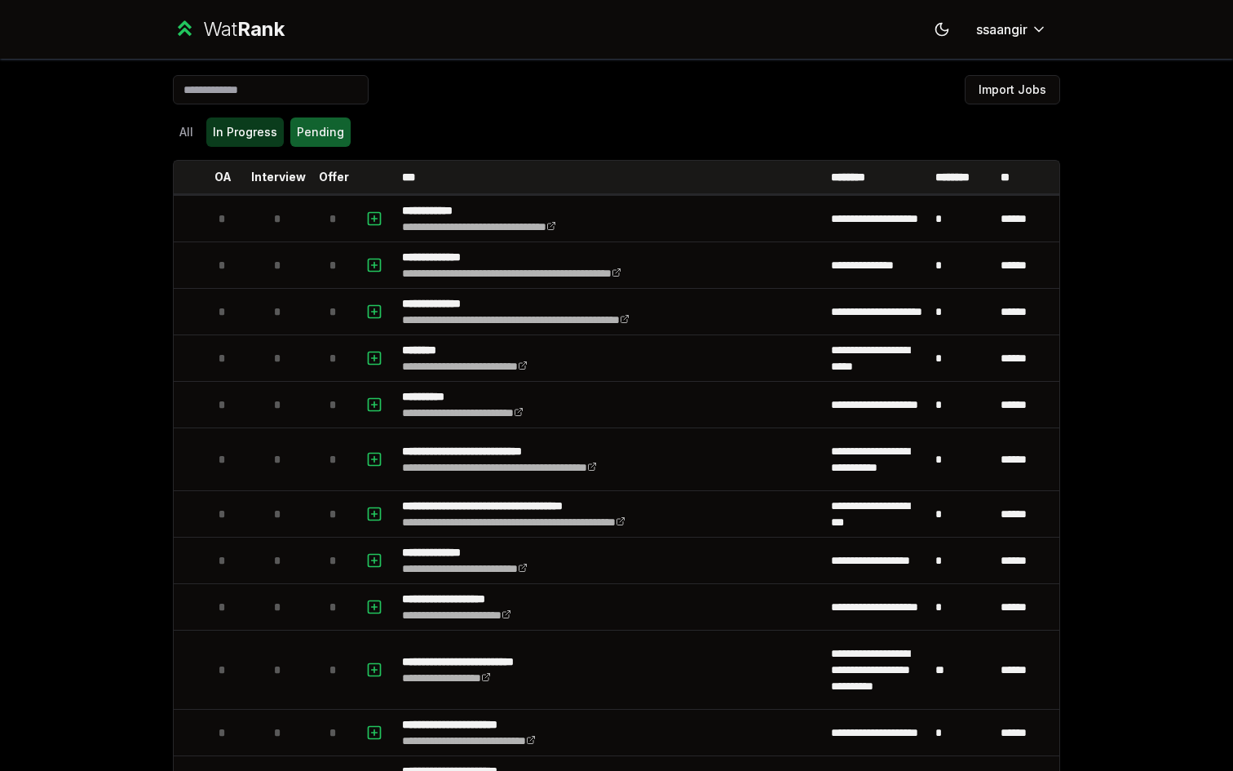
click at [228, 135] on button "In Progress" at bounding box center [244, 131] width 77 height 29
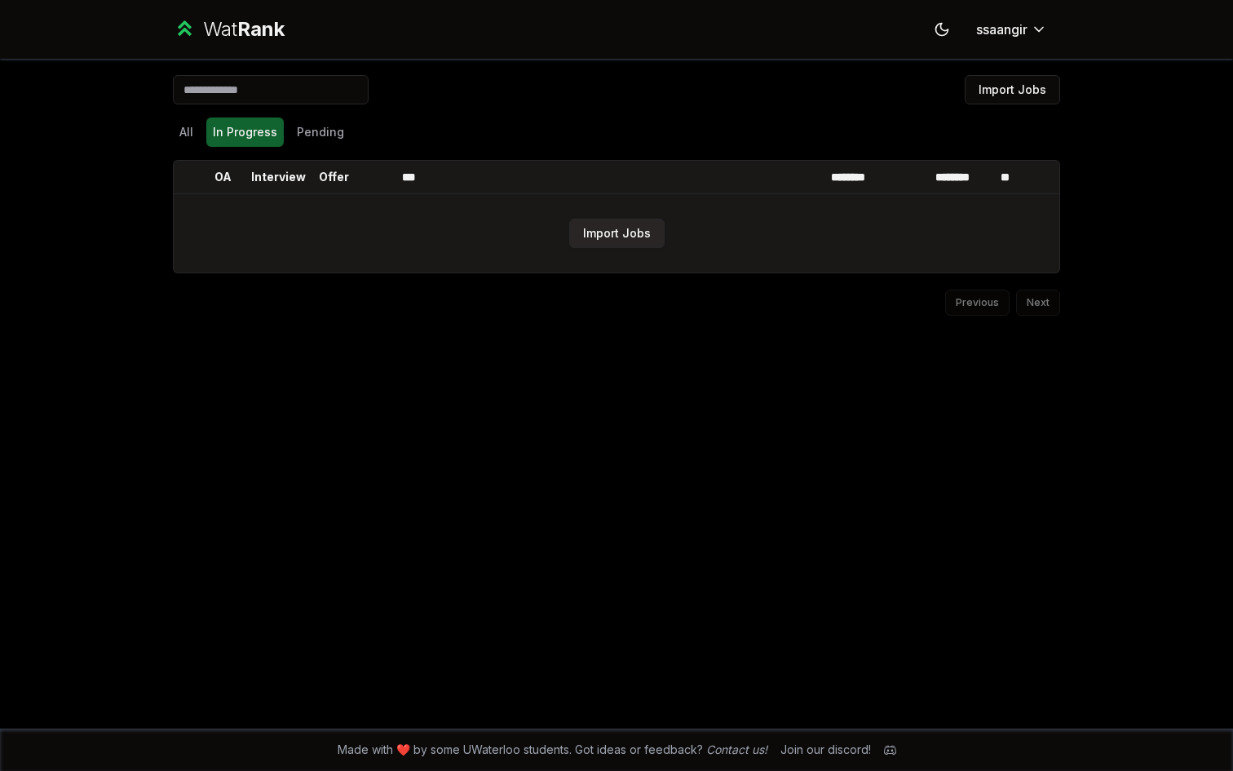
click at [604, 245] on button "Import Jobs" at bounding box center [616, 233] width 95 height 29
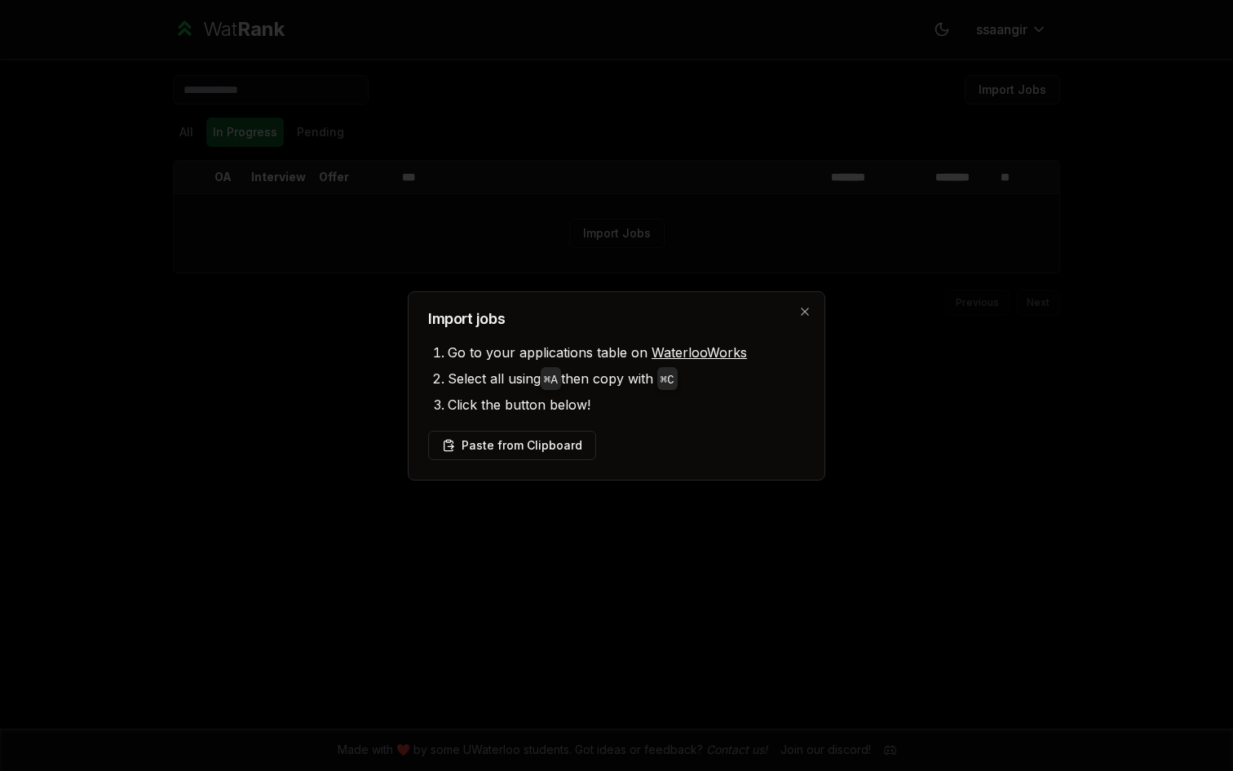
click at [816, 319] on div "Import jobs Go to your applications table on WaterlooWorks Select all using ⌘ A…" at bounding box center [617, 385] width 418 height 189
click at [805, 319] on div "Import jobs Go to your applications table on WaterlooWorks Select all using ⌘ A…" at bounding box center [617, 385] width 418 height 189
click at [803, 312] on icon "button" at bounding box center [804, 311] width 13 height 13
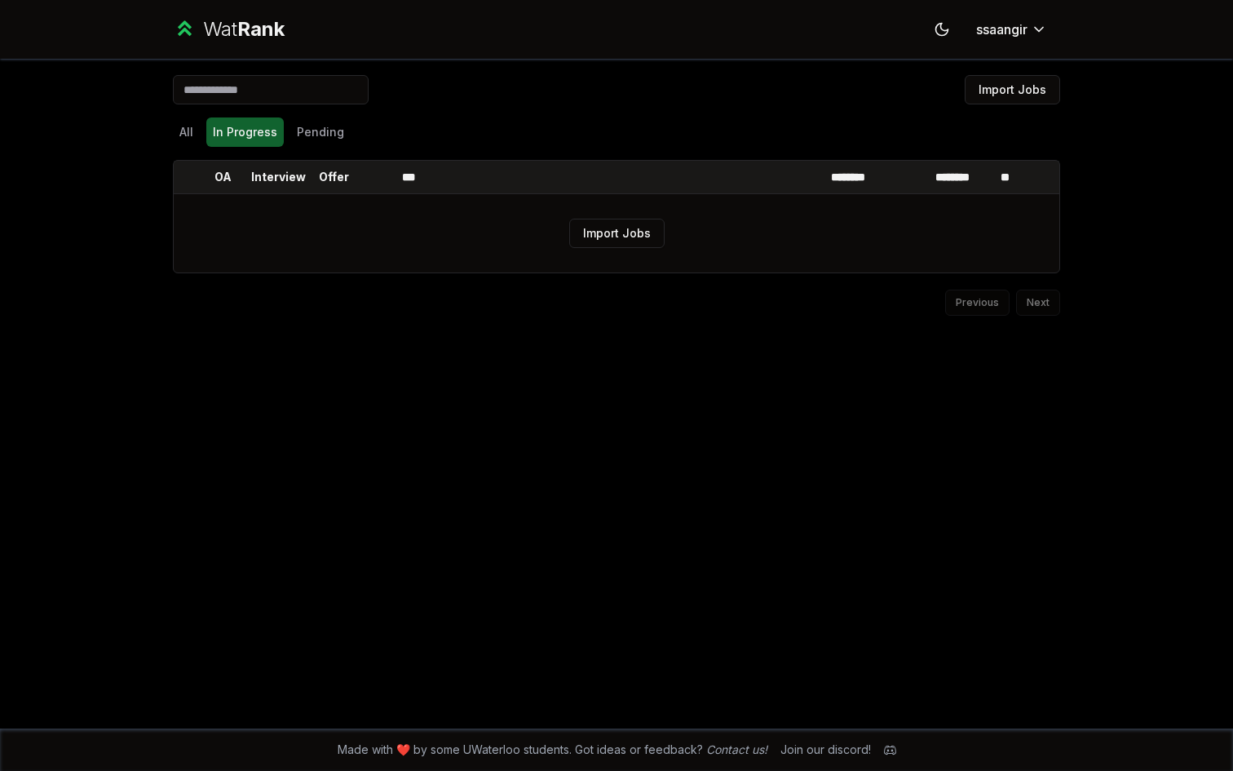
click at [312, 149] on div "All In Progress Pending" at bounding box center [616, 132] width 887 height 42
click at [312, 139] on button "Pending" at bounding box center [320, 131] width 60 height 29
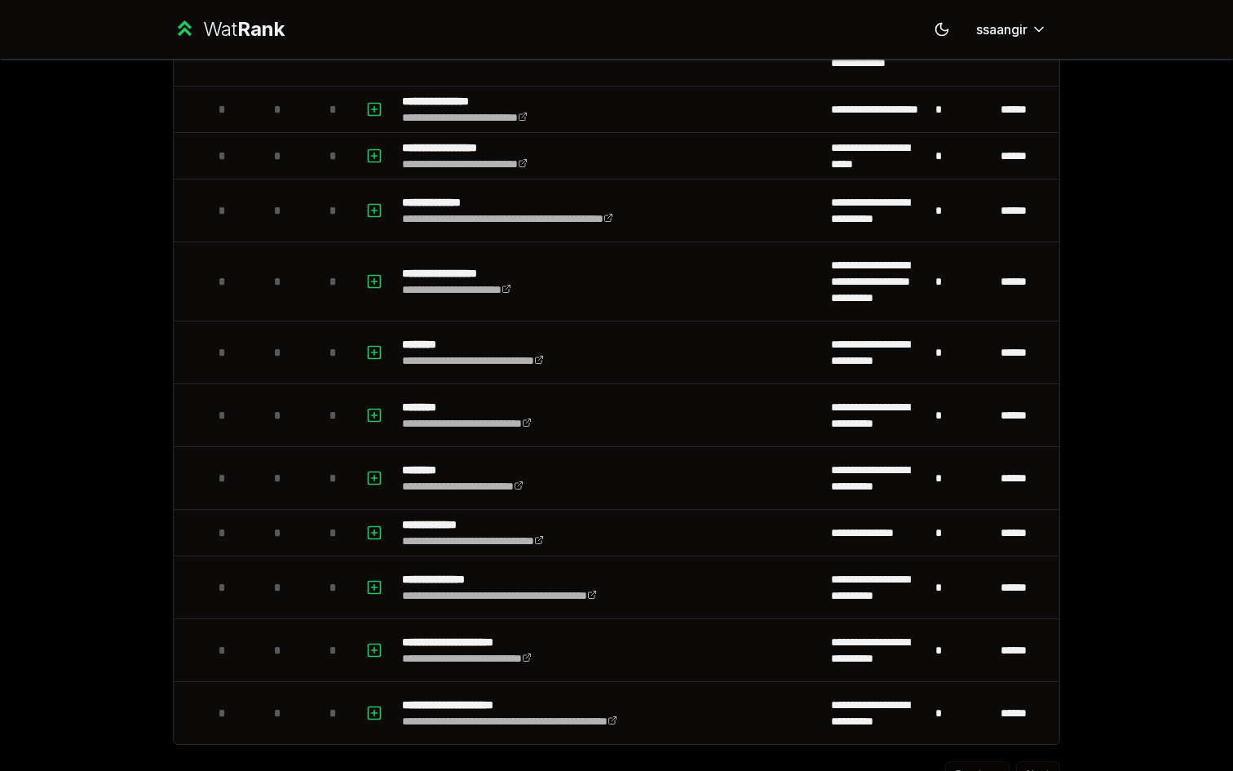
scroll to position [2438, 0]
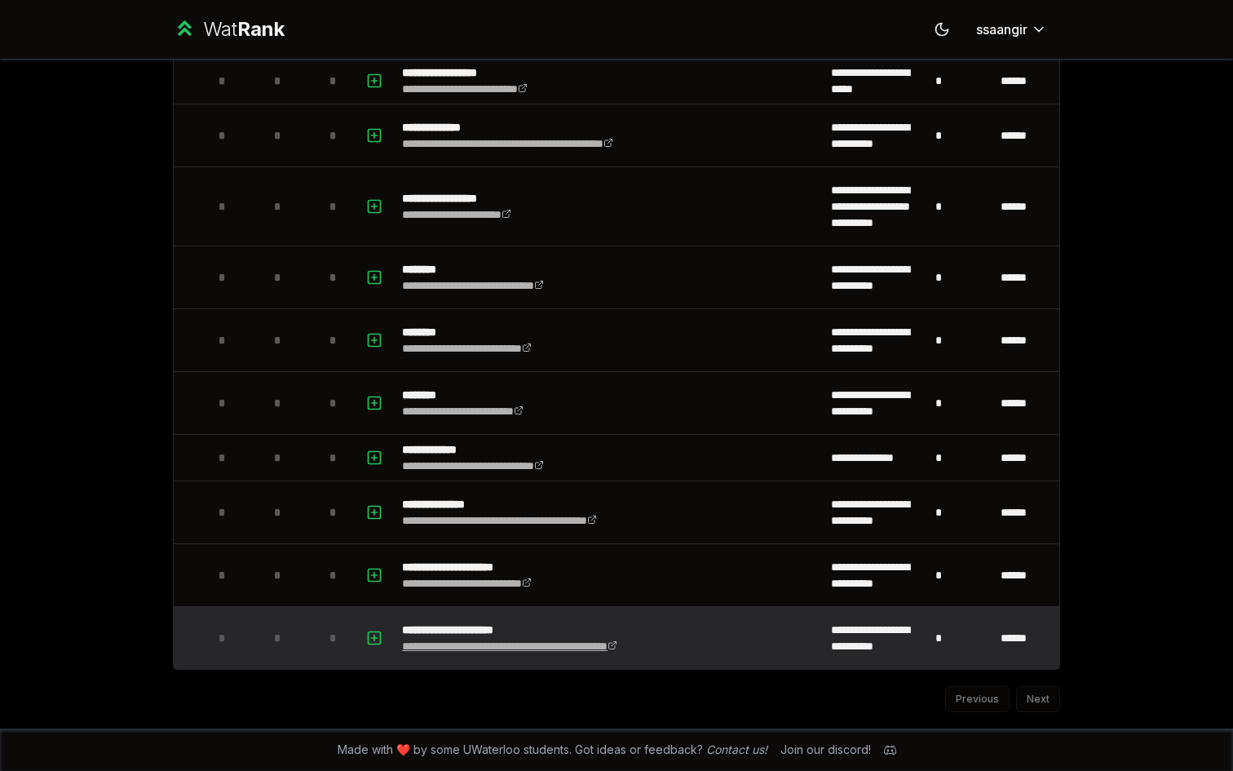
click at [617, 641] on link "**********" at bounding box center [509, 645] width 215 height 11
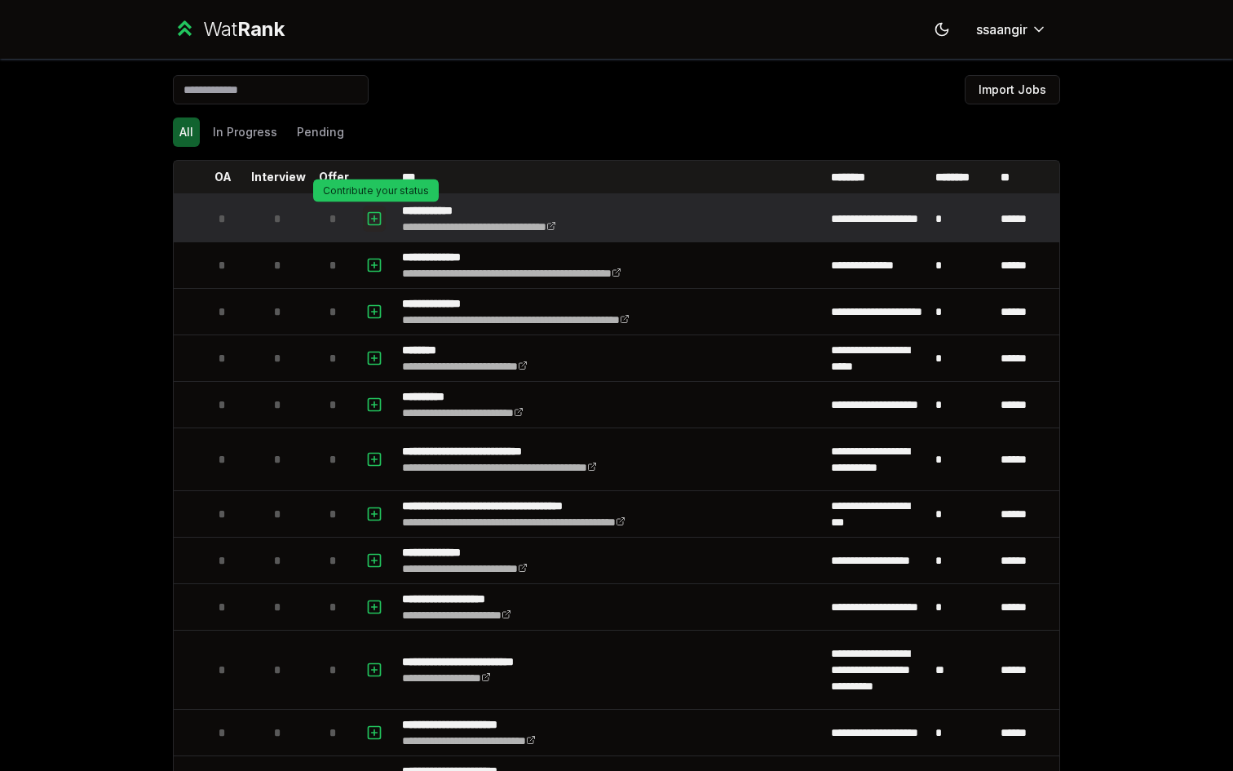
click at [374, 218] on icon "button" at bounding box center [374, 218] width 0 height 6
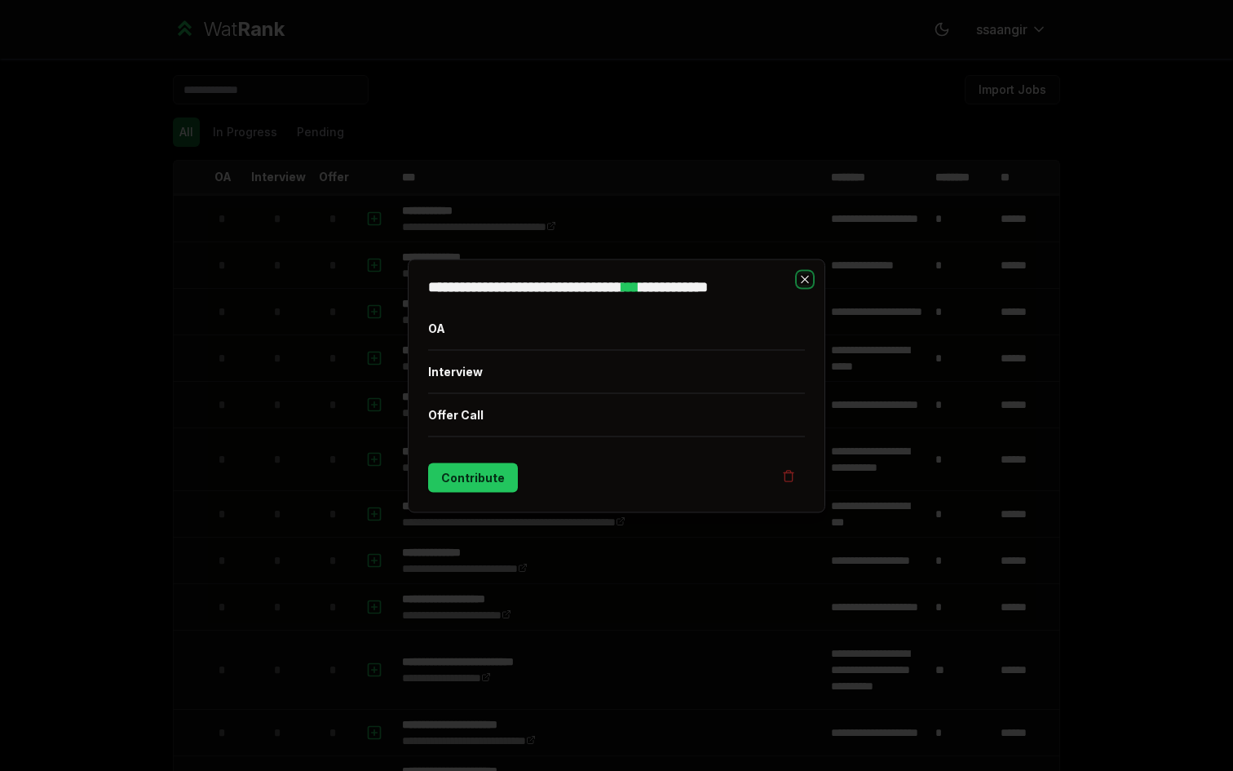
click at [802, 280] on icon "button" at bounding box center [804, 278] width 13 height 13
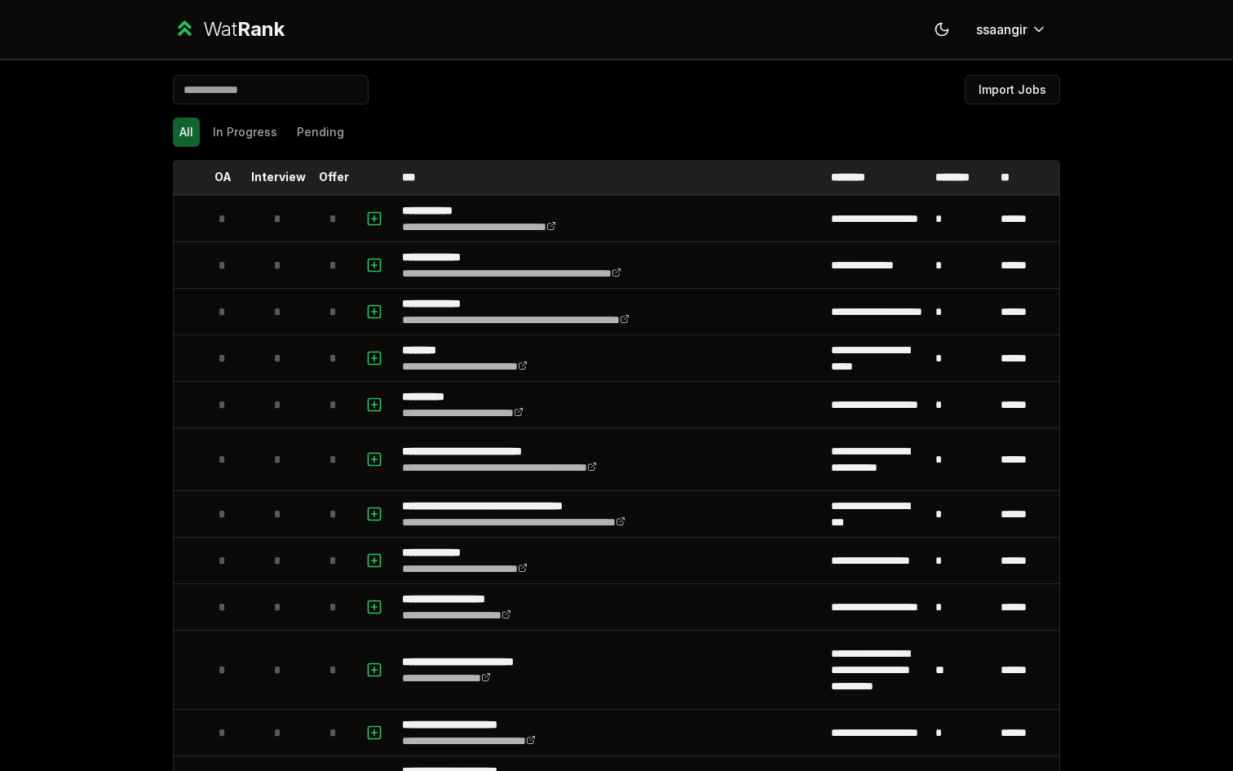
click at [971, 178] on p "********" at bounding box center [962, 177] width 54 height 16
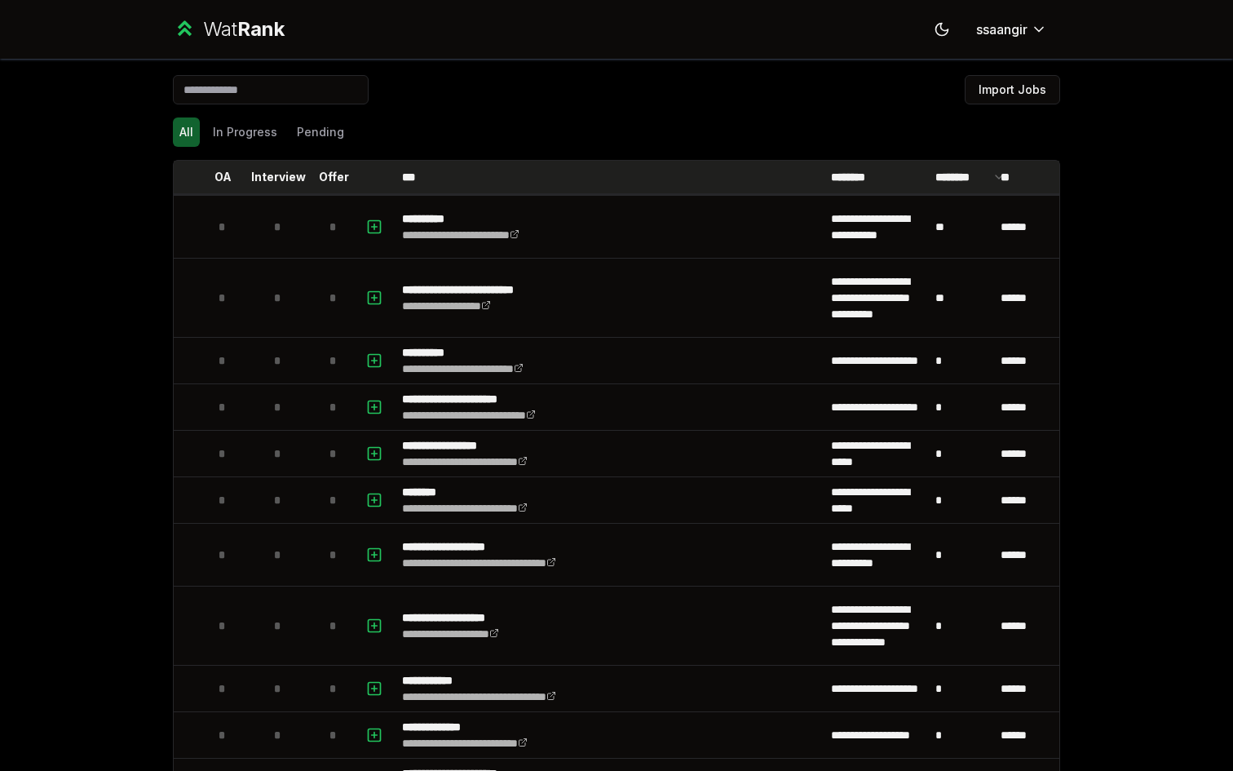
click at [958, 177] on p "********" at bounding box center [962, 177] width 54 height 16
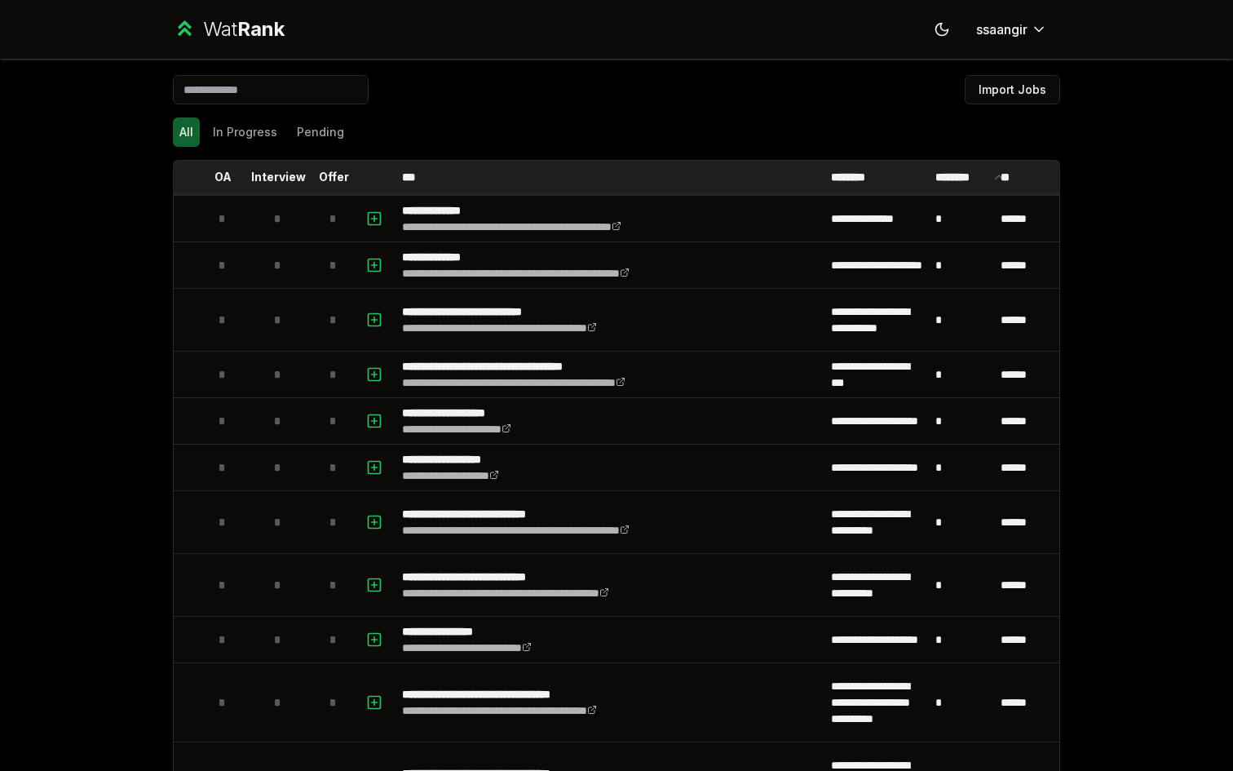
click at [958, 177] on p "********" at bounding box center [962, 177] width 54 height 16
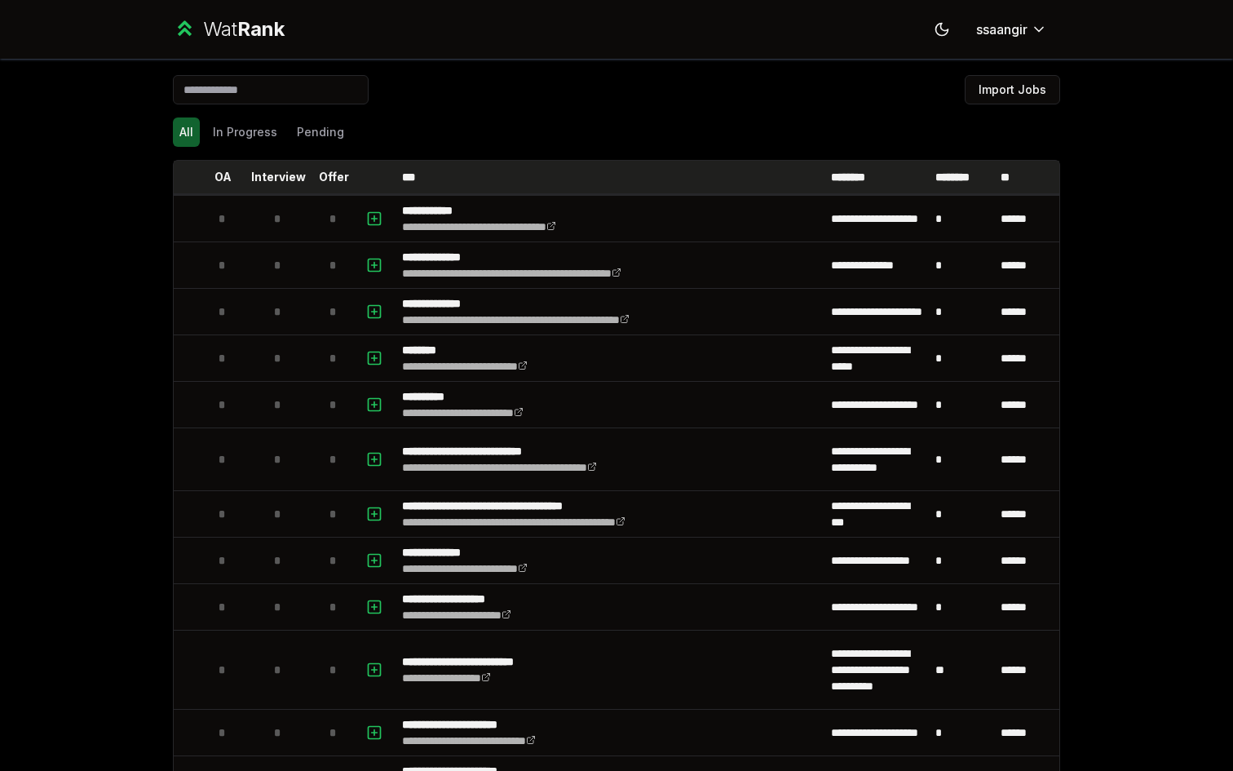
click at [958, 177] on p "********" at bounding box center [962, 177] width 54 height 16
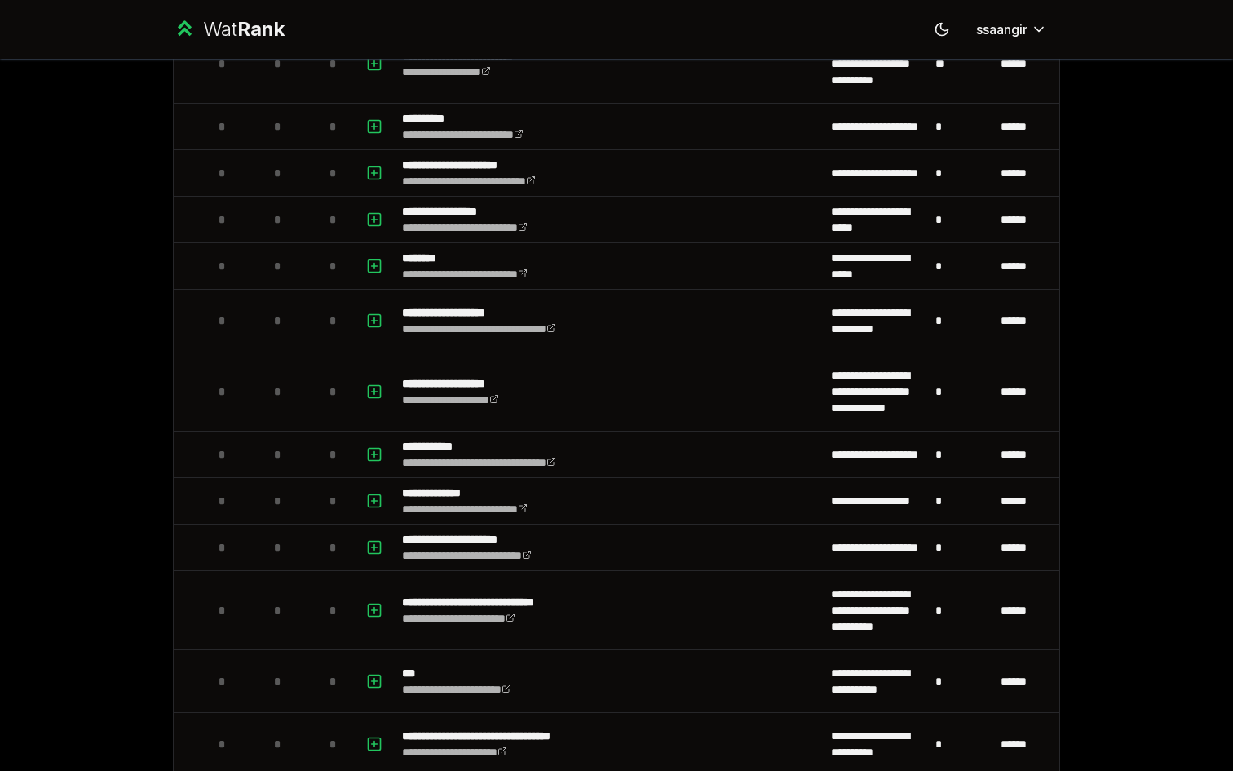
scroll to position [236, 0]
